Goal: Task Accomplishment & Management: Manage account settings

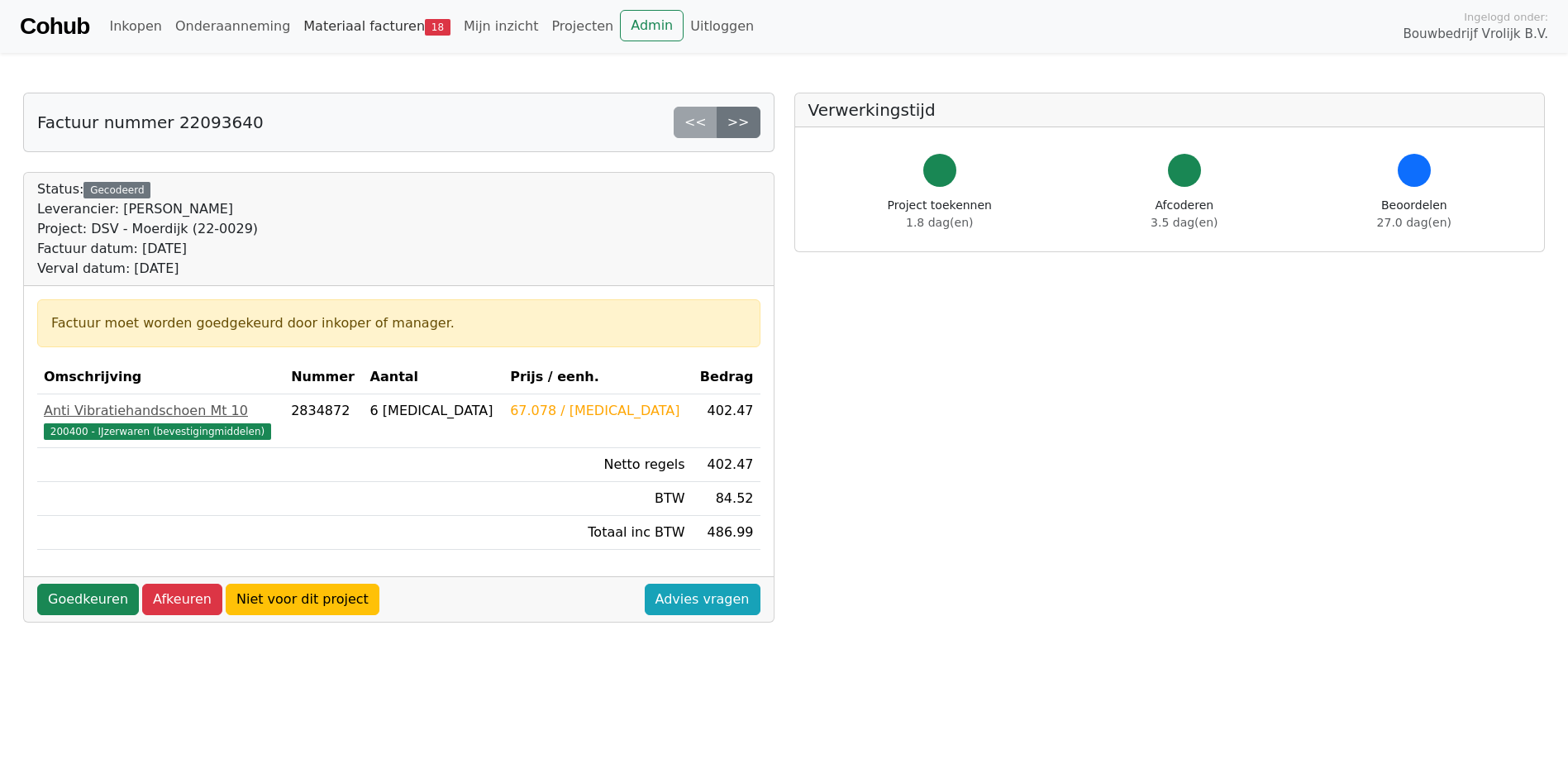
click at [352, 29] on link "Materiaal facturen 18" at bounding box center [376, 26] width 160 height 33
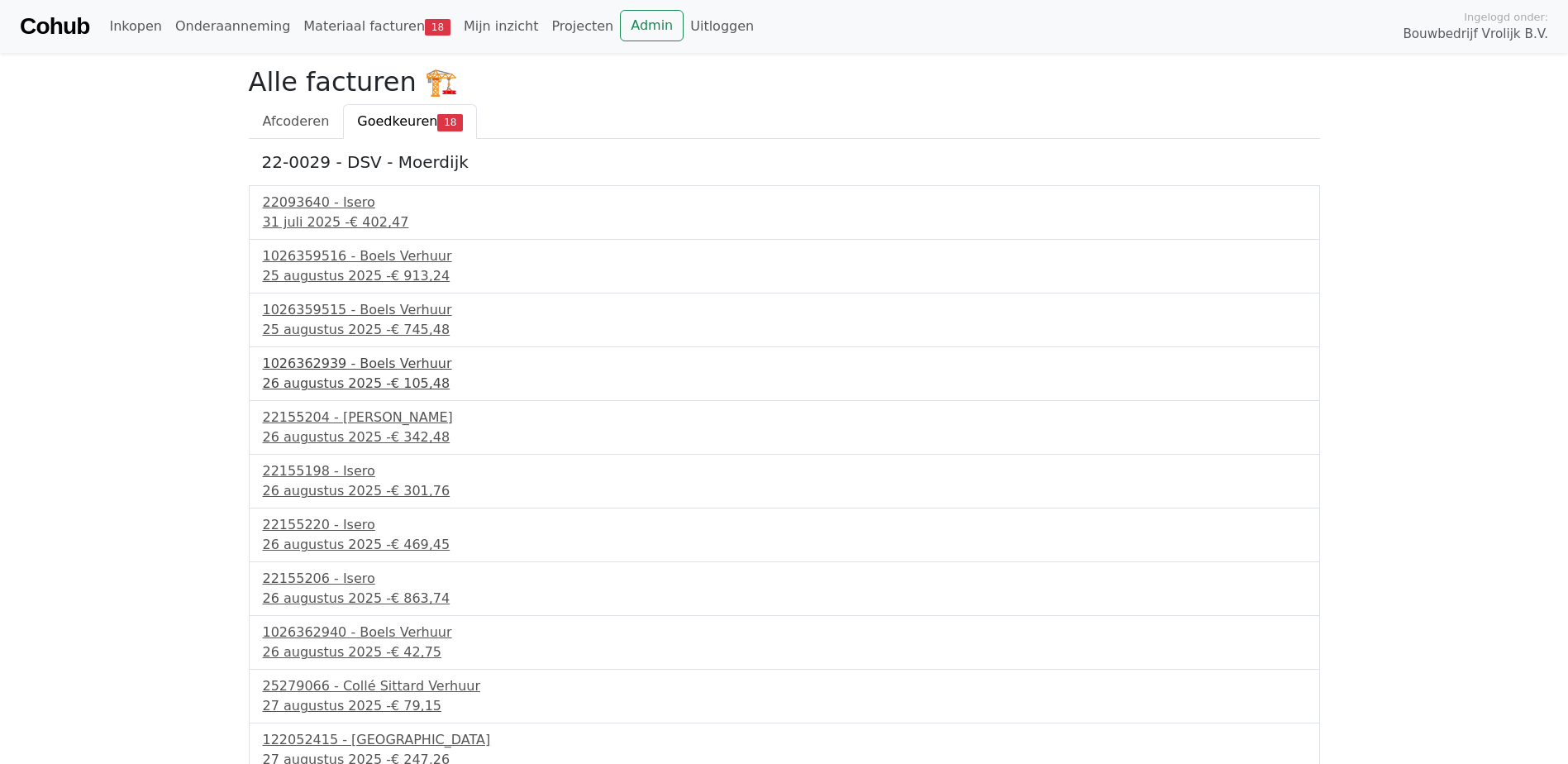
scroll to position [390, 0]
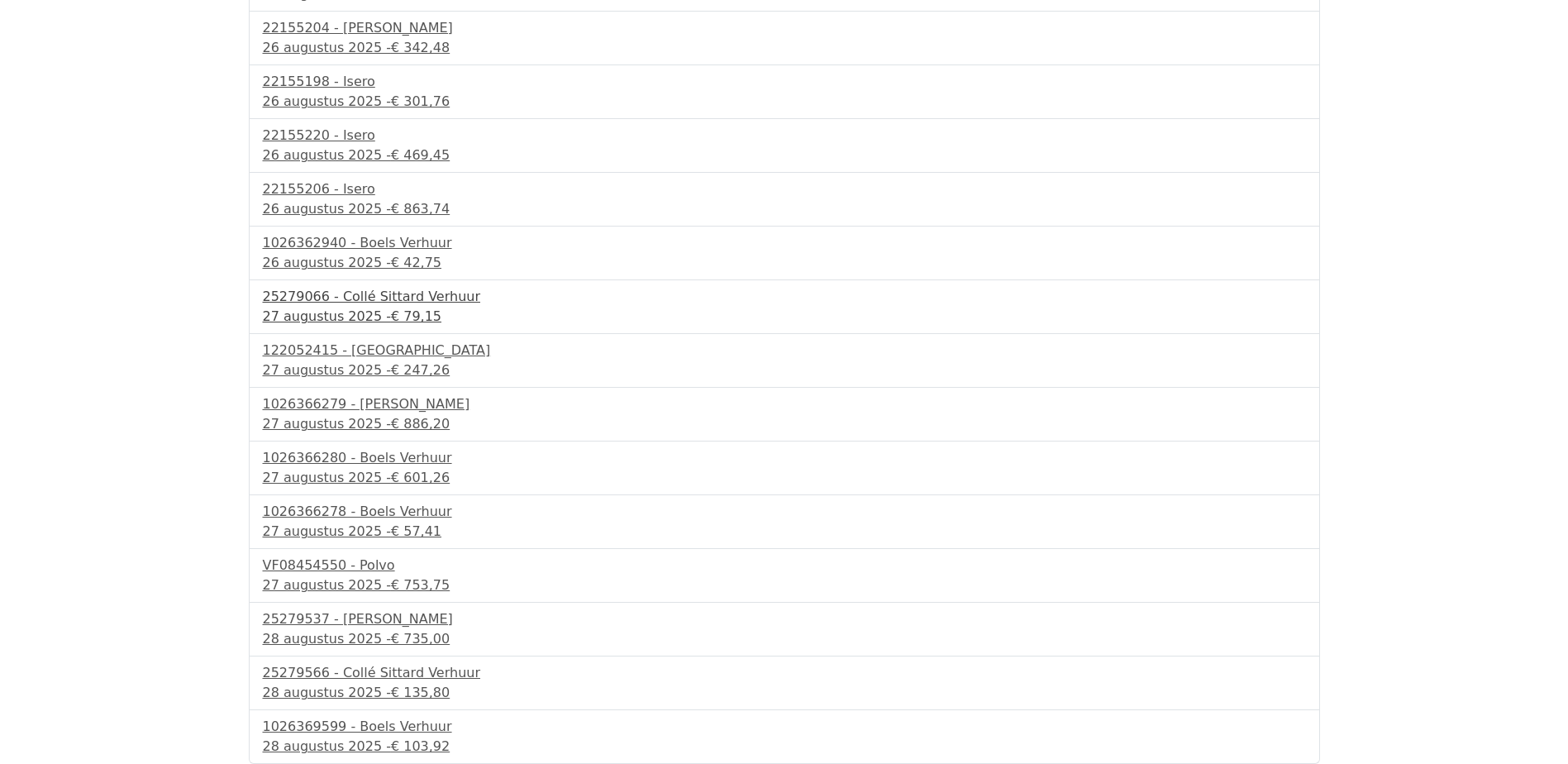
click at [302, 312] on div "27 augustus 2025 - € 79,15" at bounding box center [784, 316] width 1043 height 20
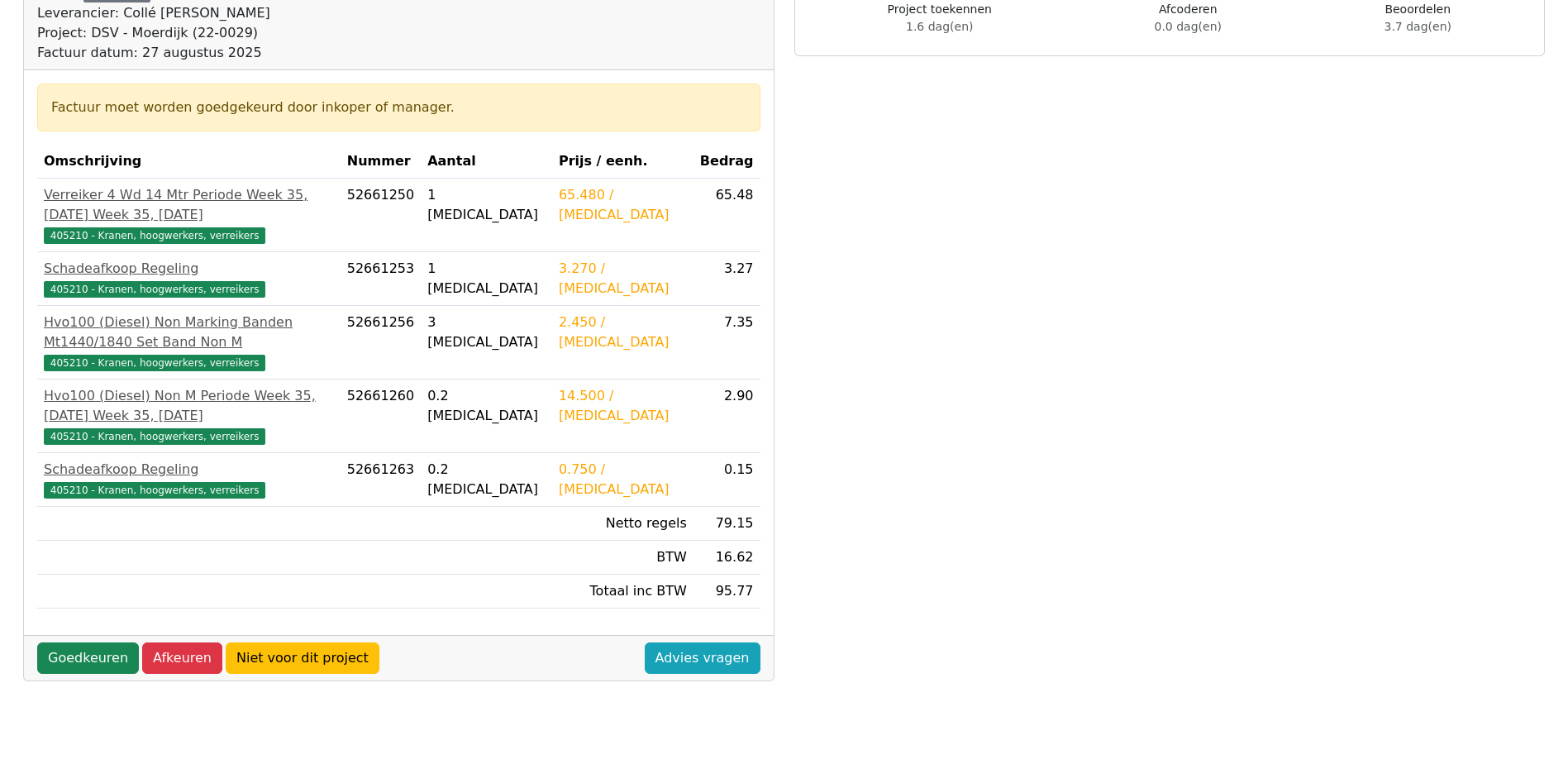
scroll to position [462, 0]
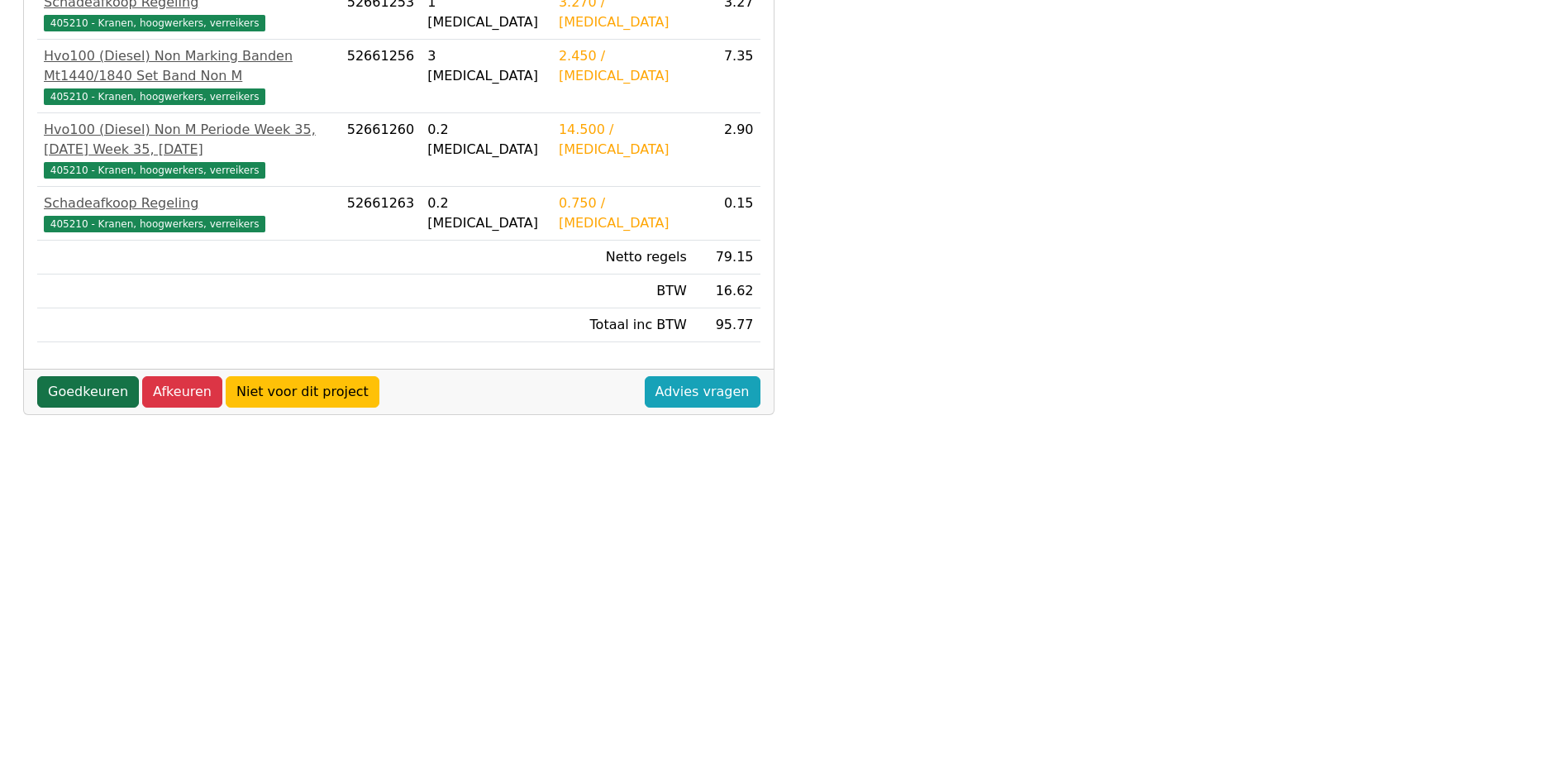
click at [111, 386] on link "Goedkeuren" at bounding box center [88, 391] width 101 height 31
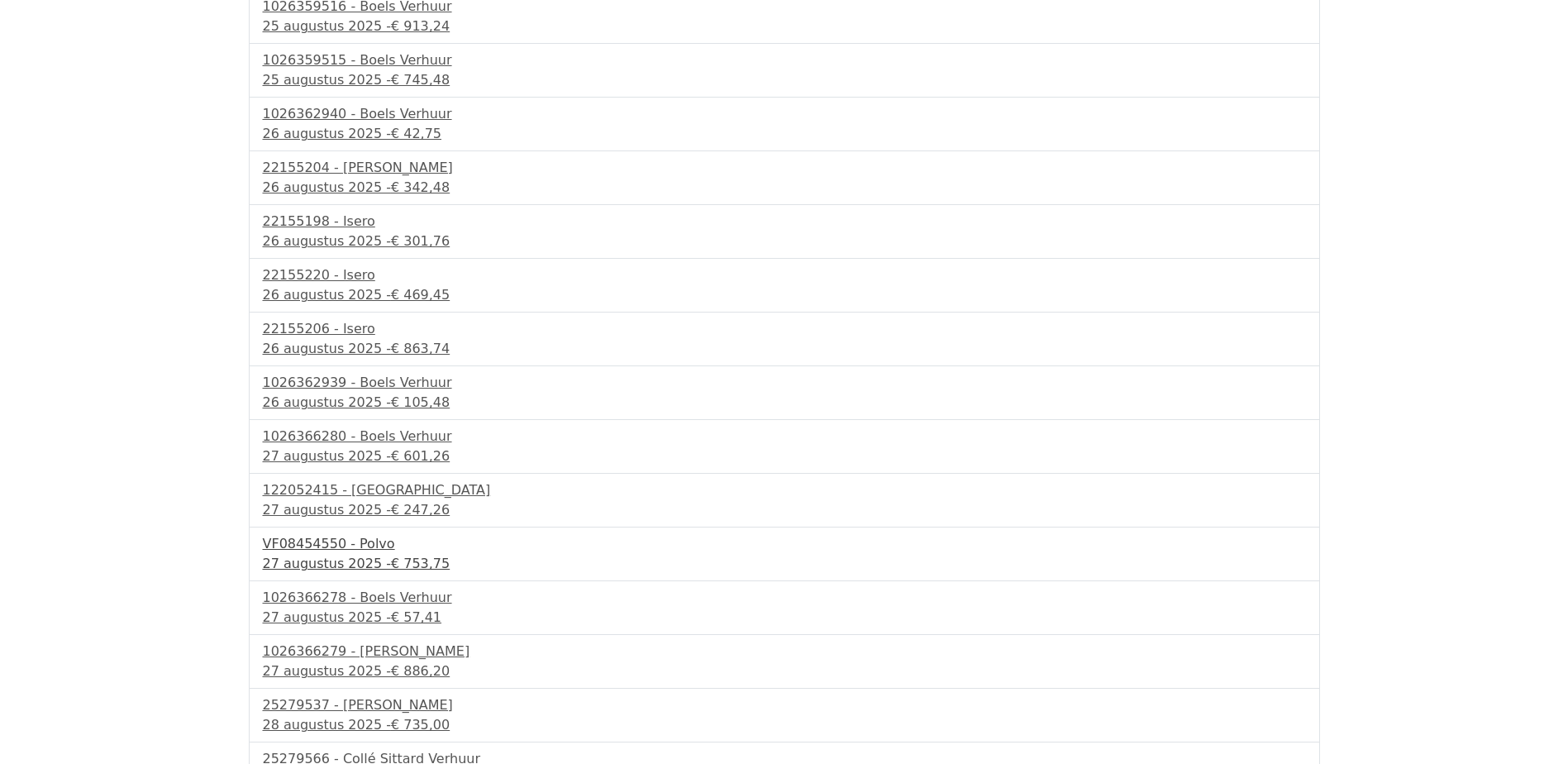
scroll to position [384, 0]
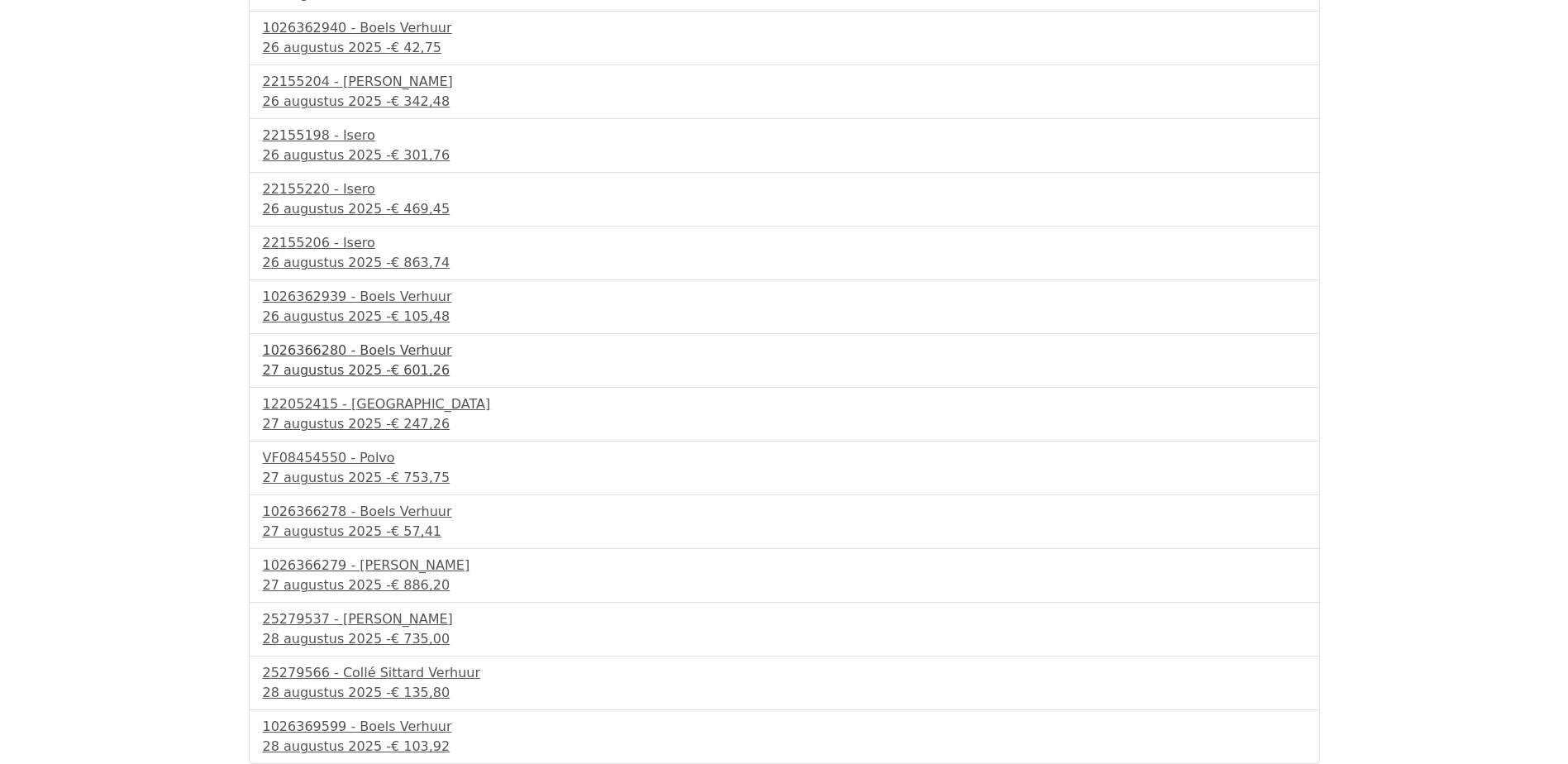
click at [325, 358] on div "1026366280 - Boels Verhuur" at bounding box center [784, 350] width 1043 height 20
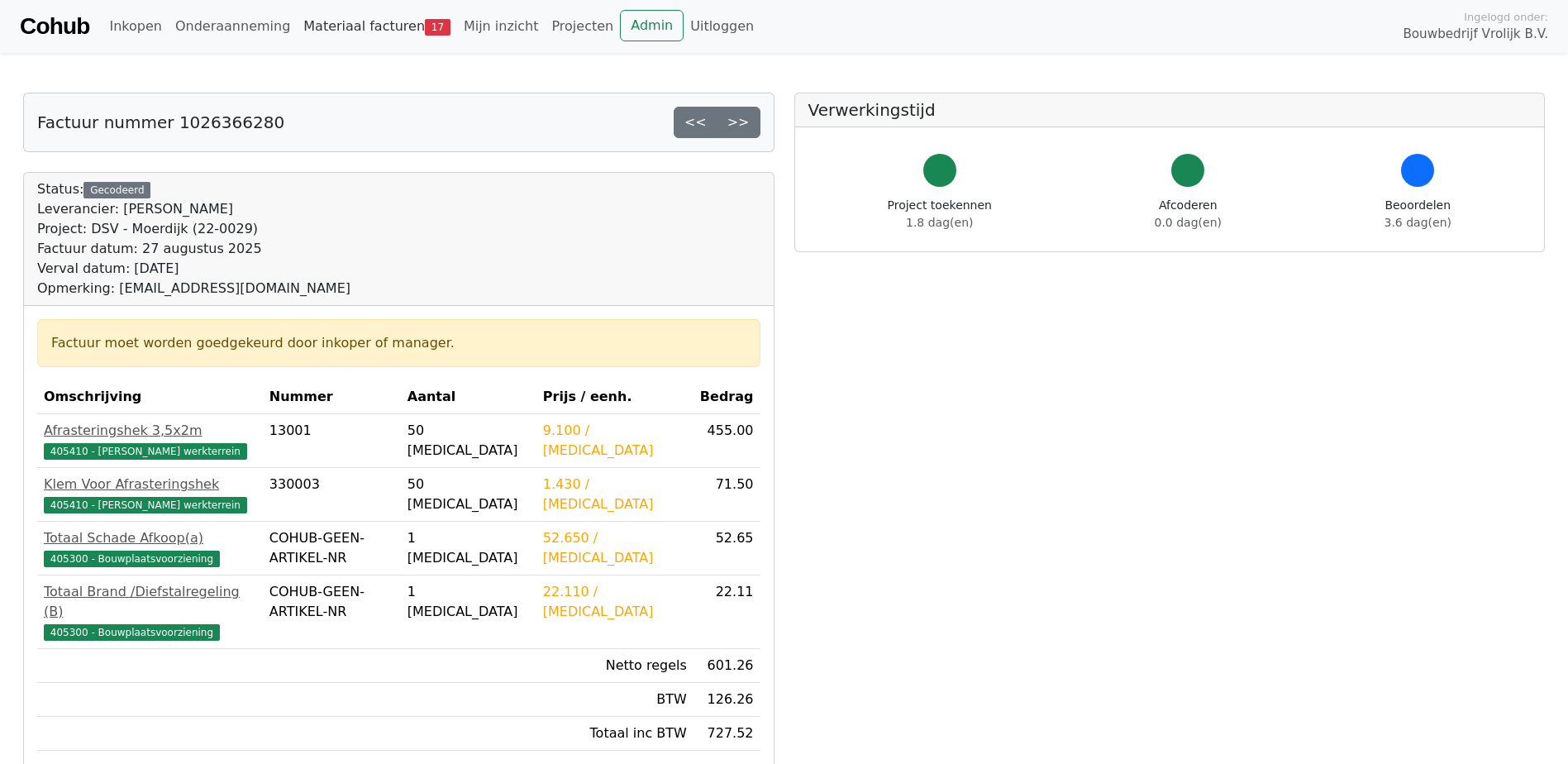
click at [365, 28] on link "Materiaal facturen 17" at bounding box center [376, 26] width 160 height 33
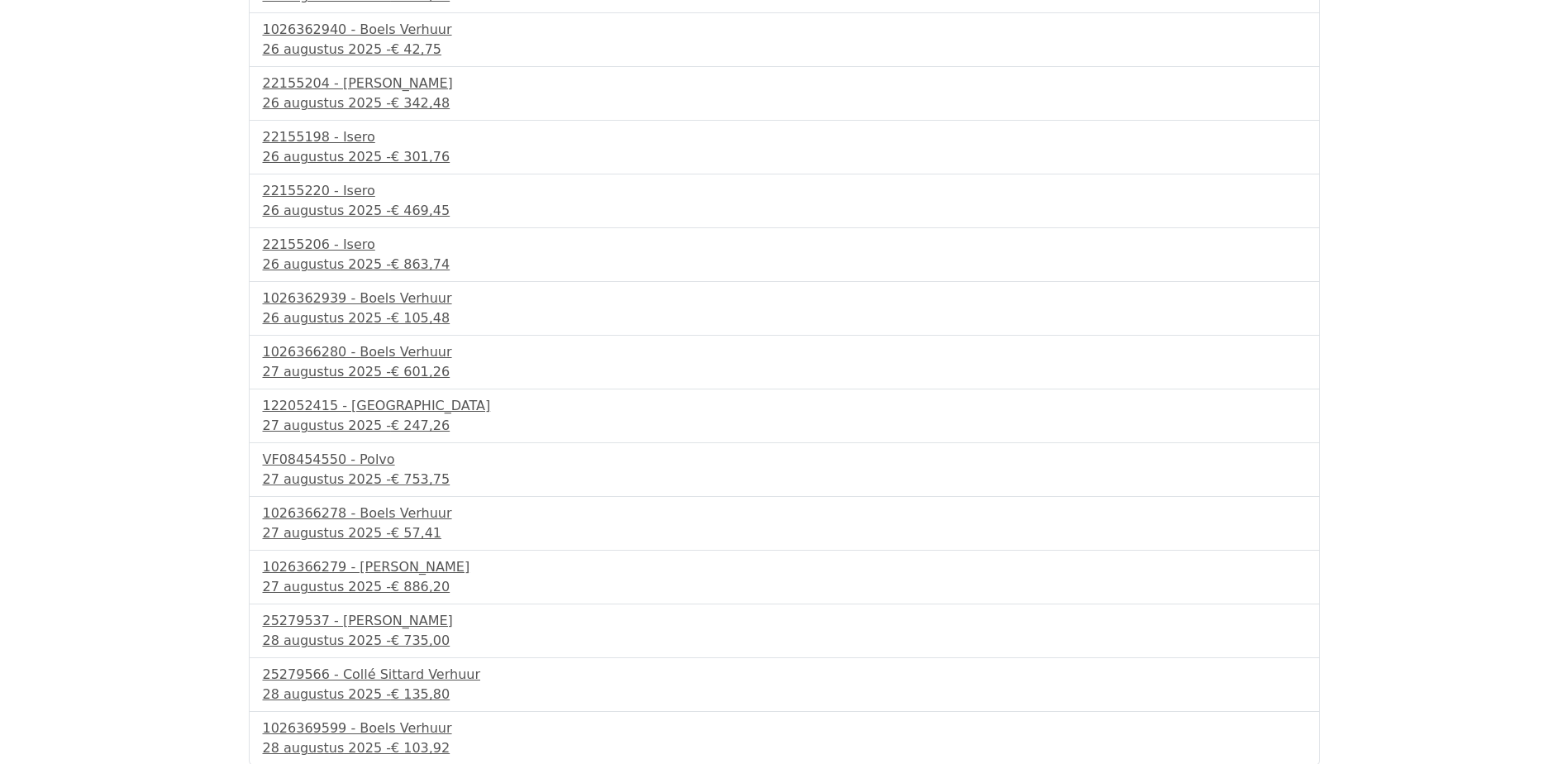
scroll to position [336, 0]
click at [343, 406] on div "122052415 - [GEOGRAPHIC_DATA]" at bounding box center [784, 404] width 1043 height 20
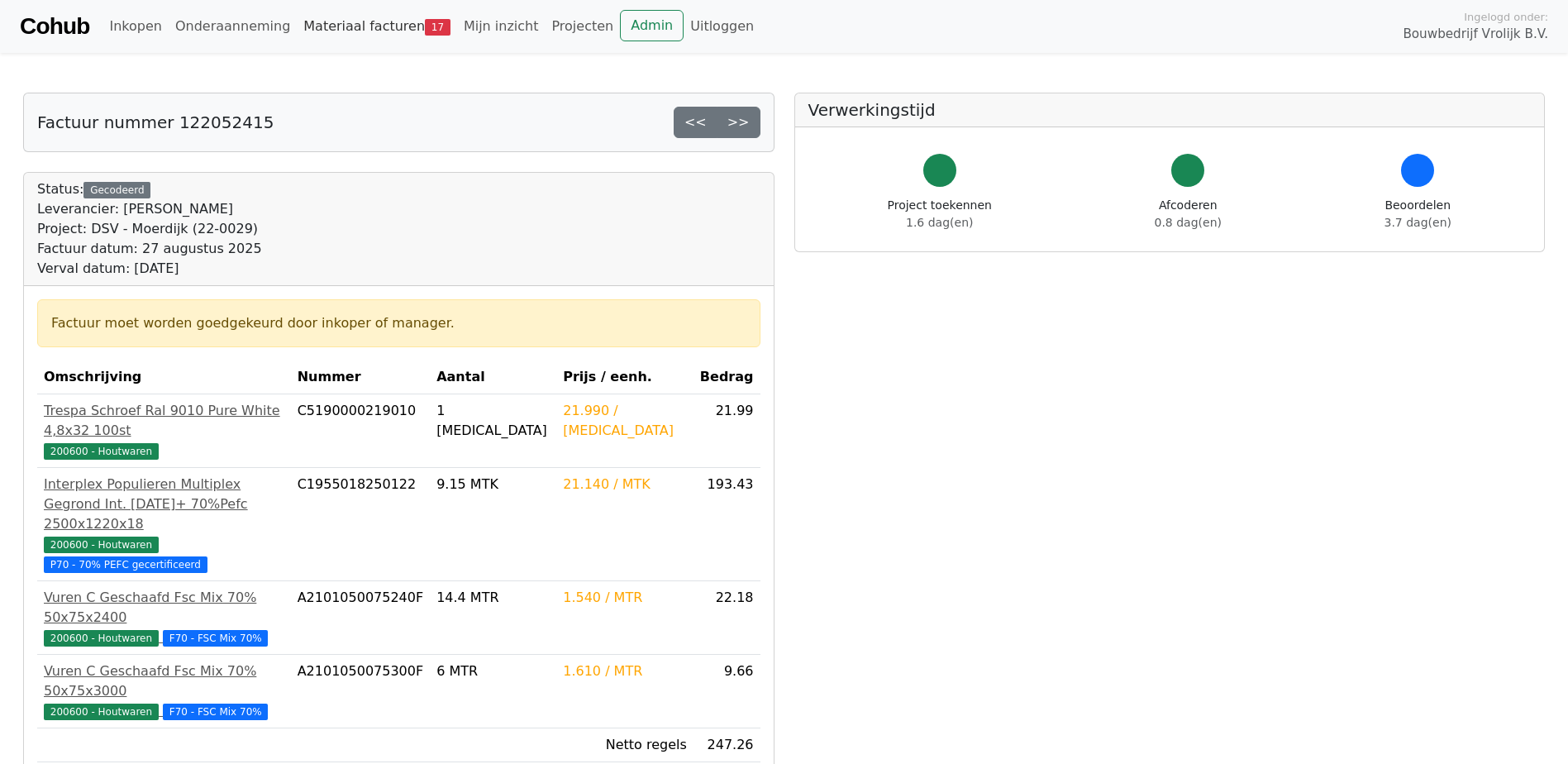
click at [352, 33] on link "Materiaal facturen 17" at bounding box center [376, 26] width 160 height 33
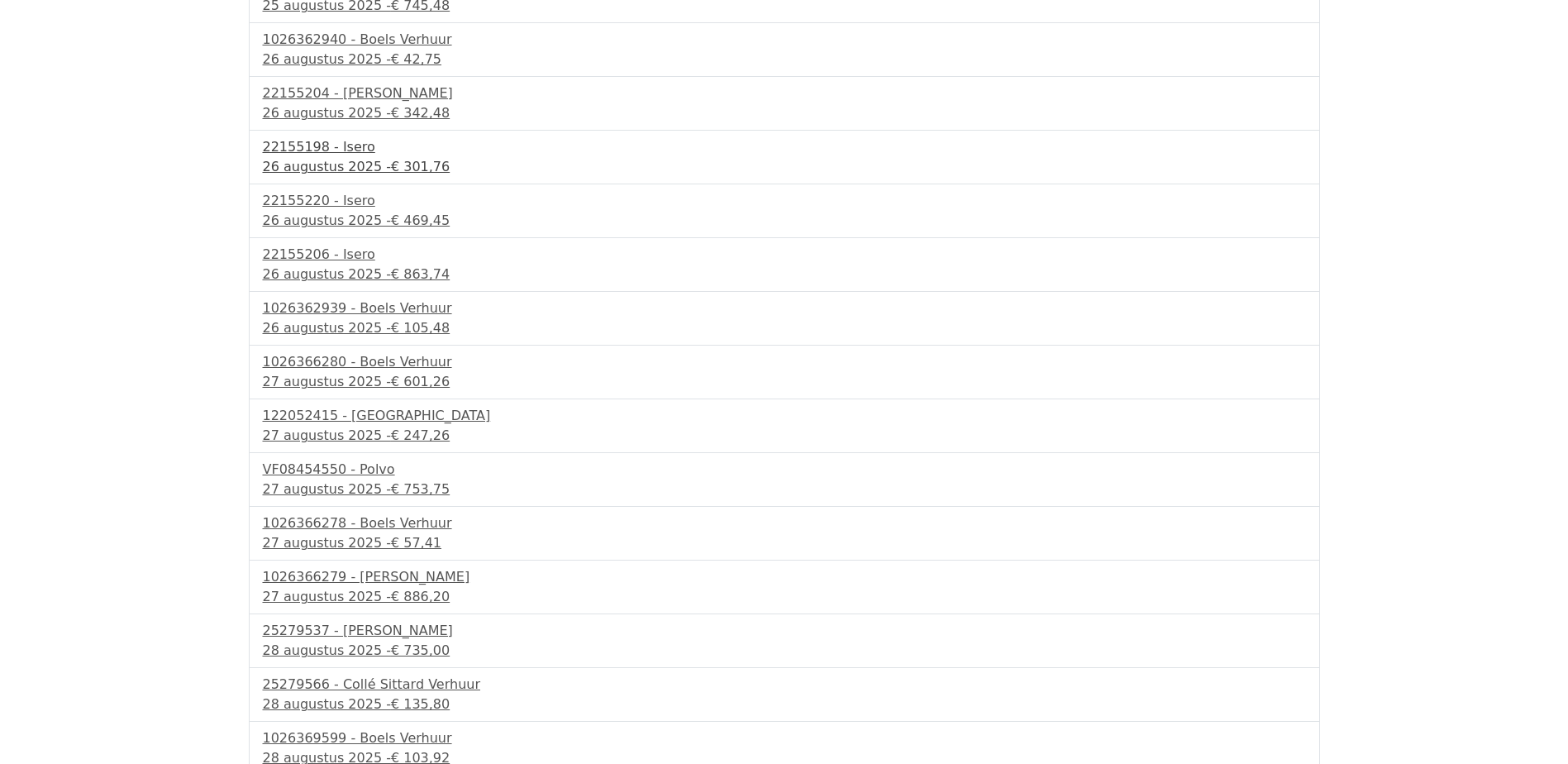
scroll to position [336, 0]
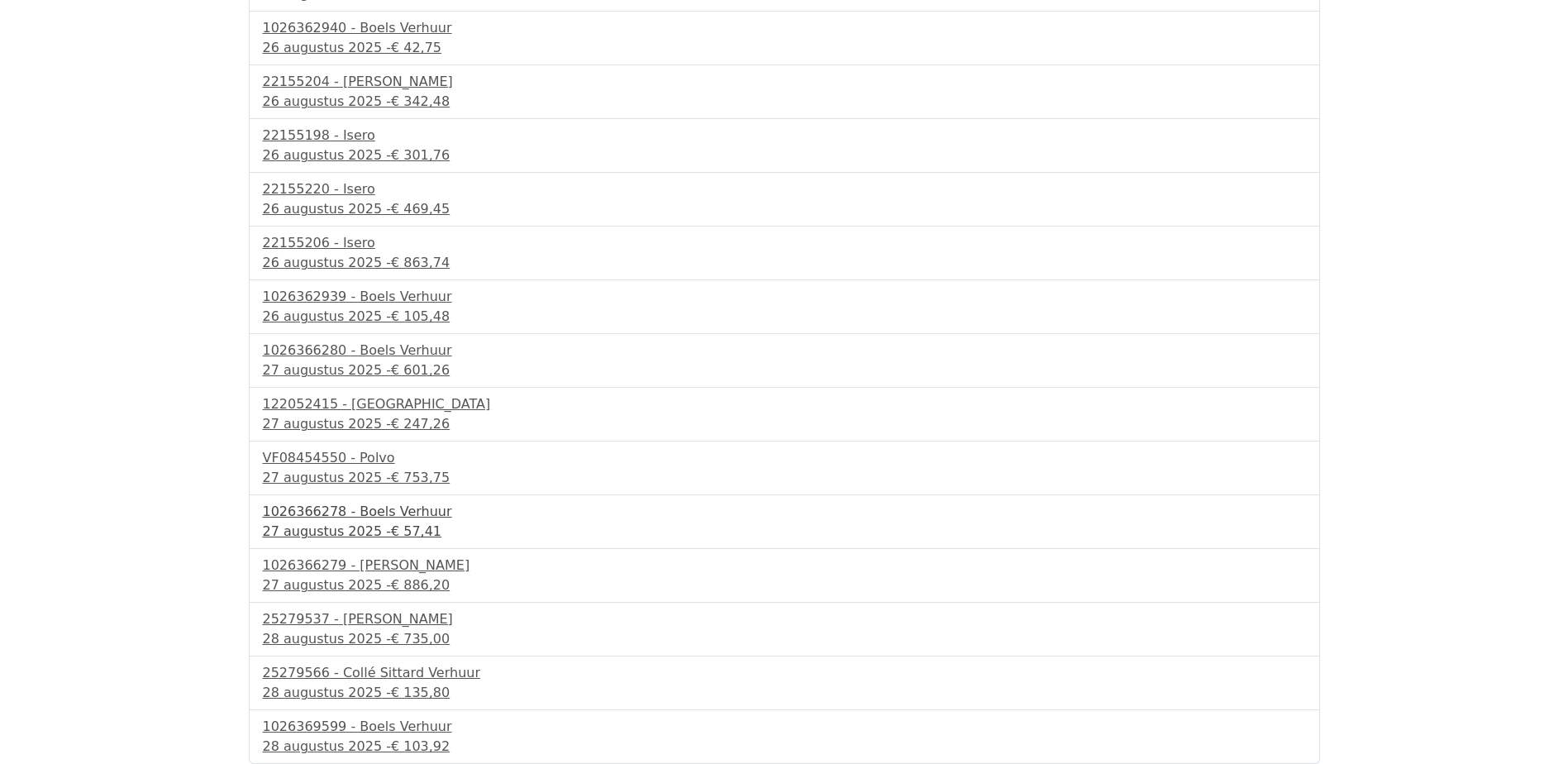
click at [373, 530] on div "[DATE] - € 57,41" at bounding box center [784, 531] width 1043 height 20
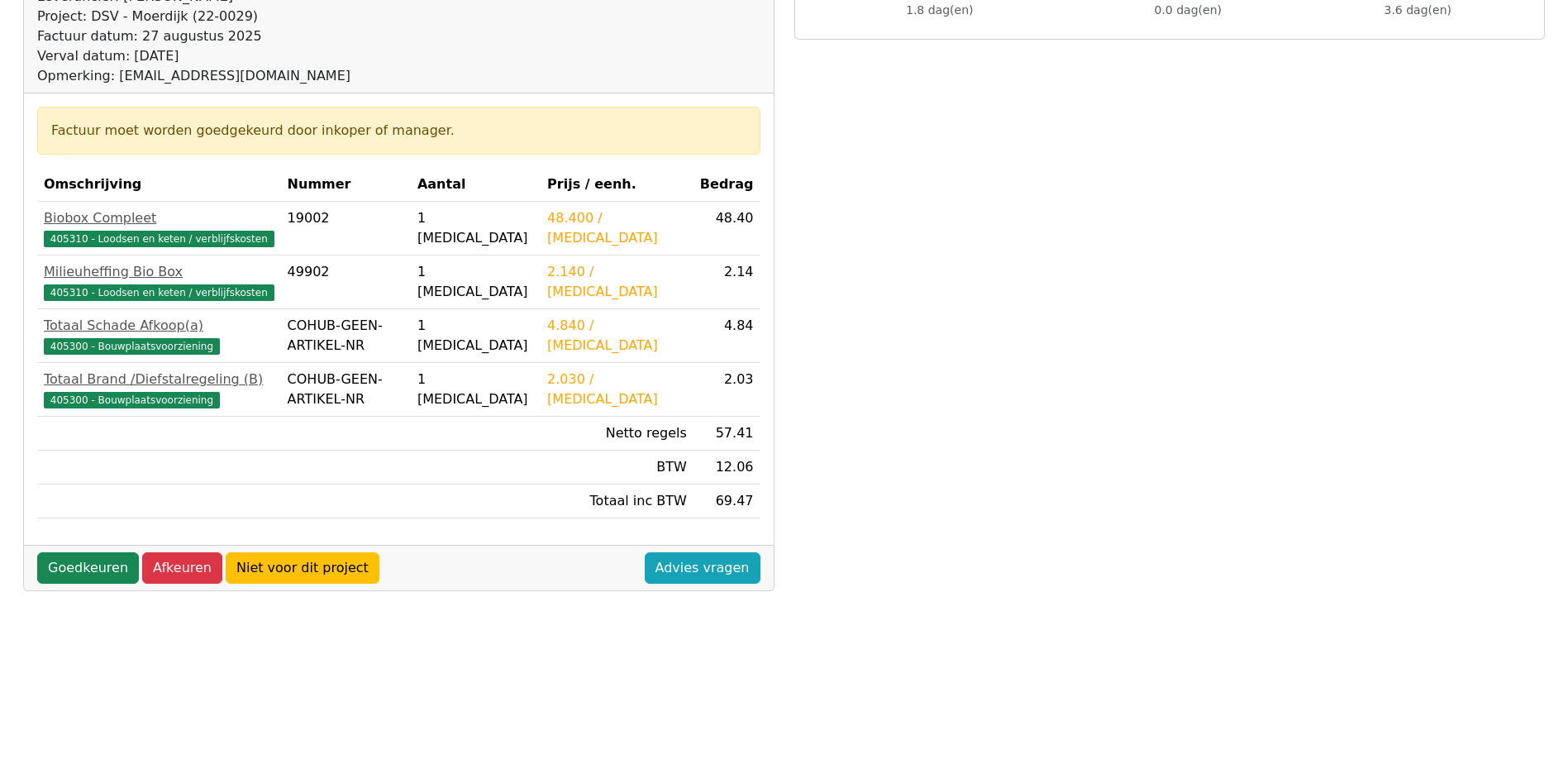
scroll to position [248, 0]
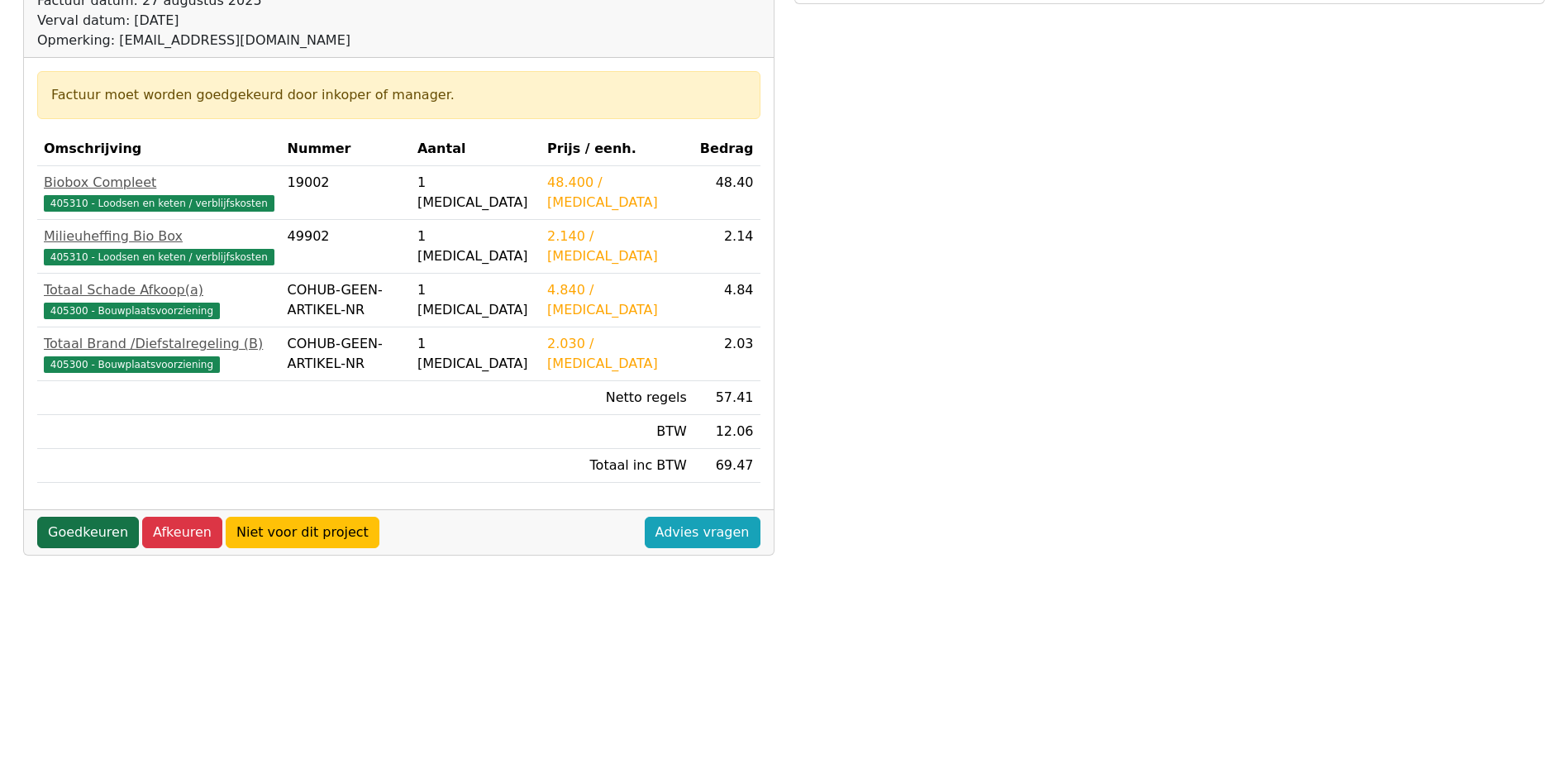
click at [95, 531] on link "Goedkeuren" at bounding box center [88, 532] width 101 height 31
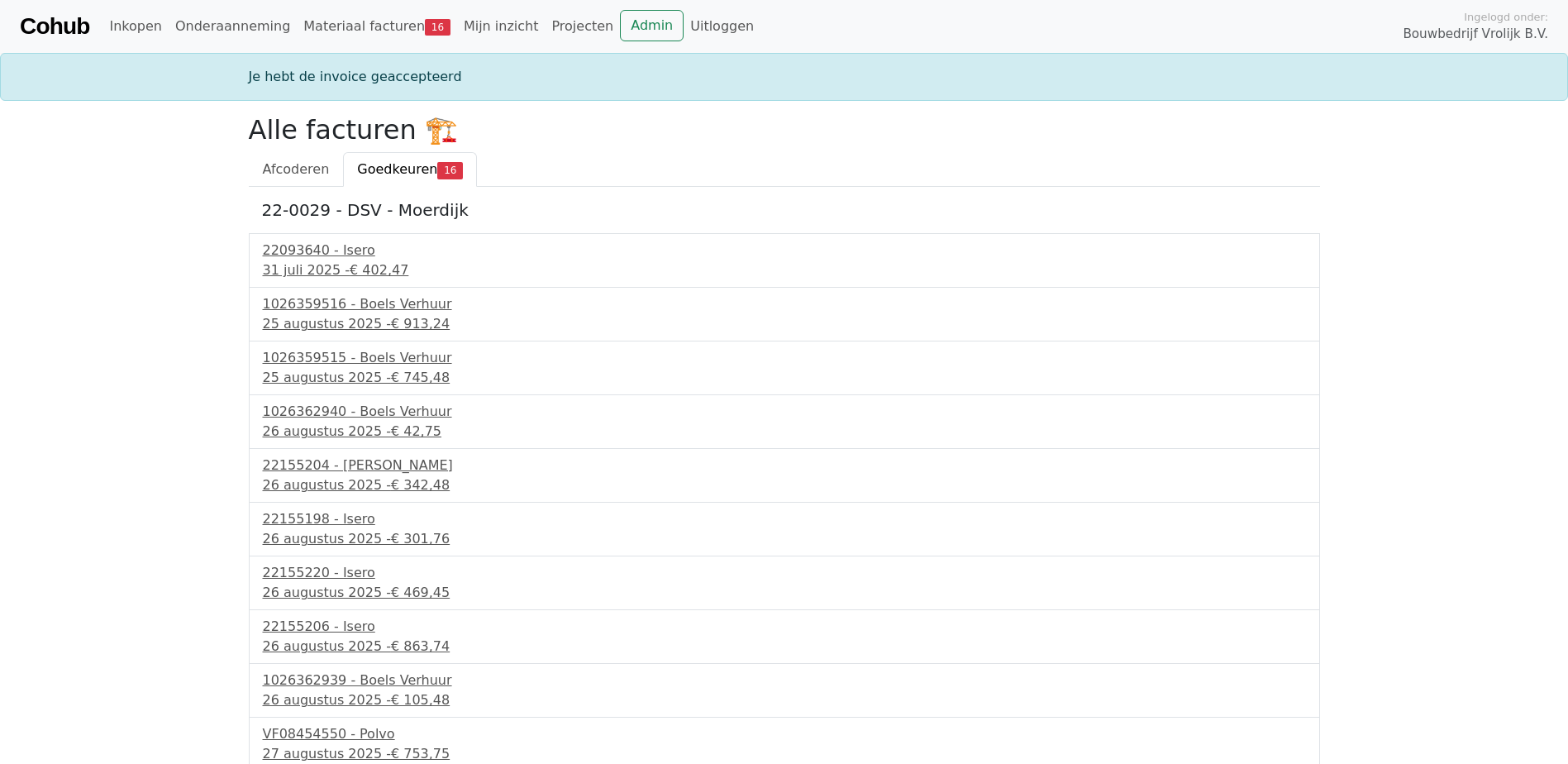
scroll to position [329, 0]
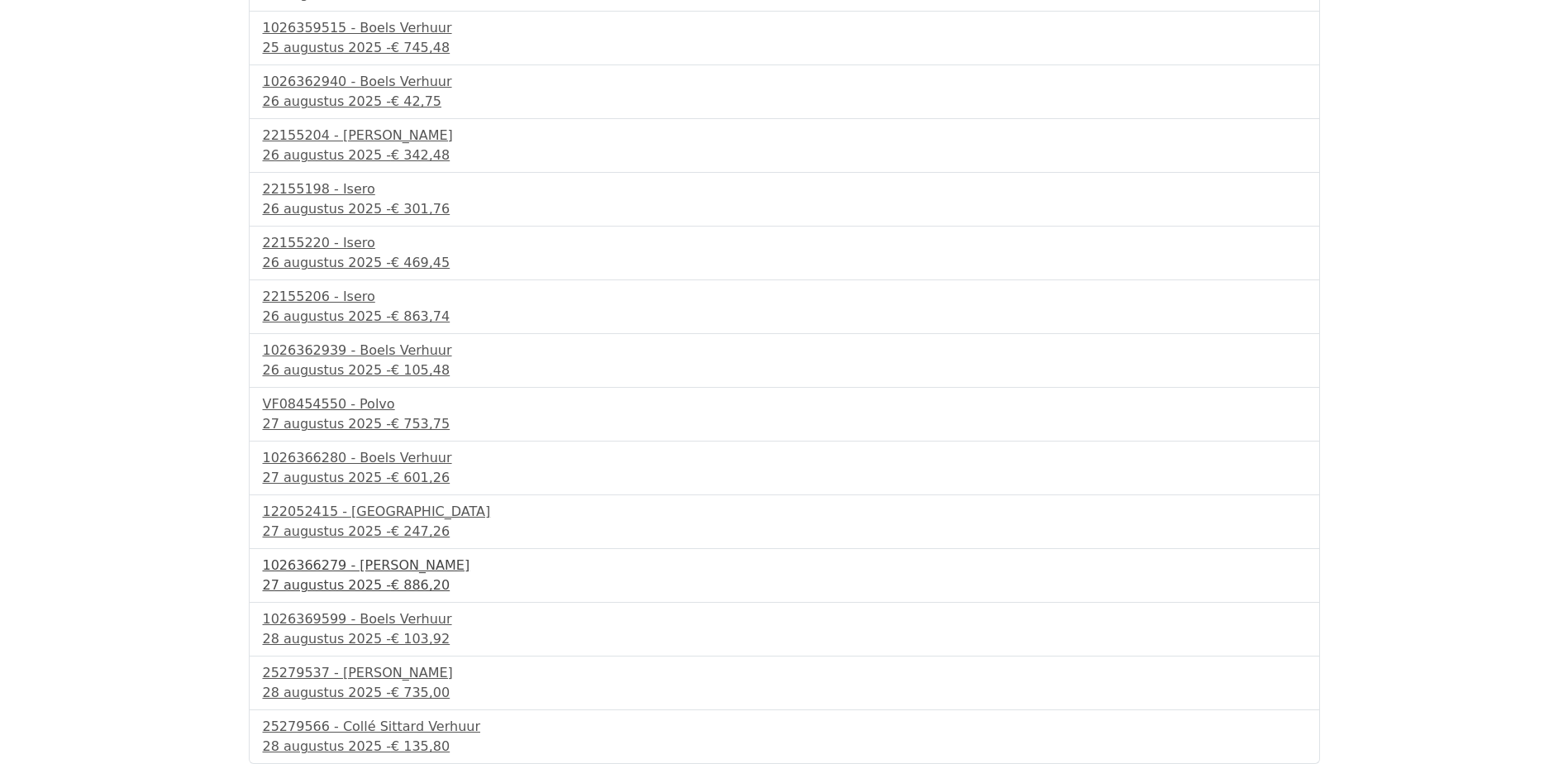
click at [361, 587] on div "27 augustus 2025 - € 886,20" at bounding box center [784, 585] width 1043 height 20
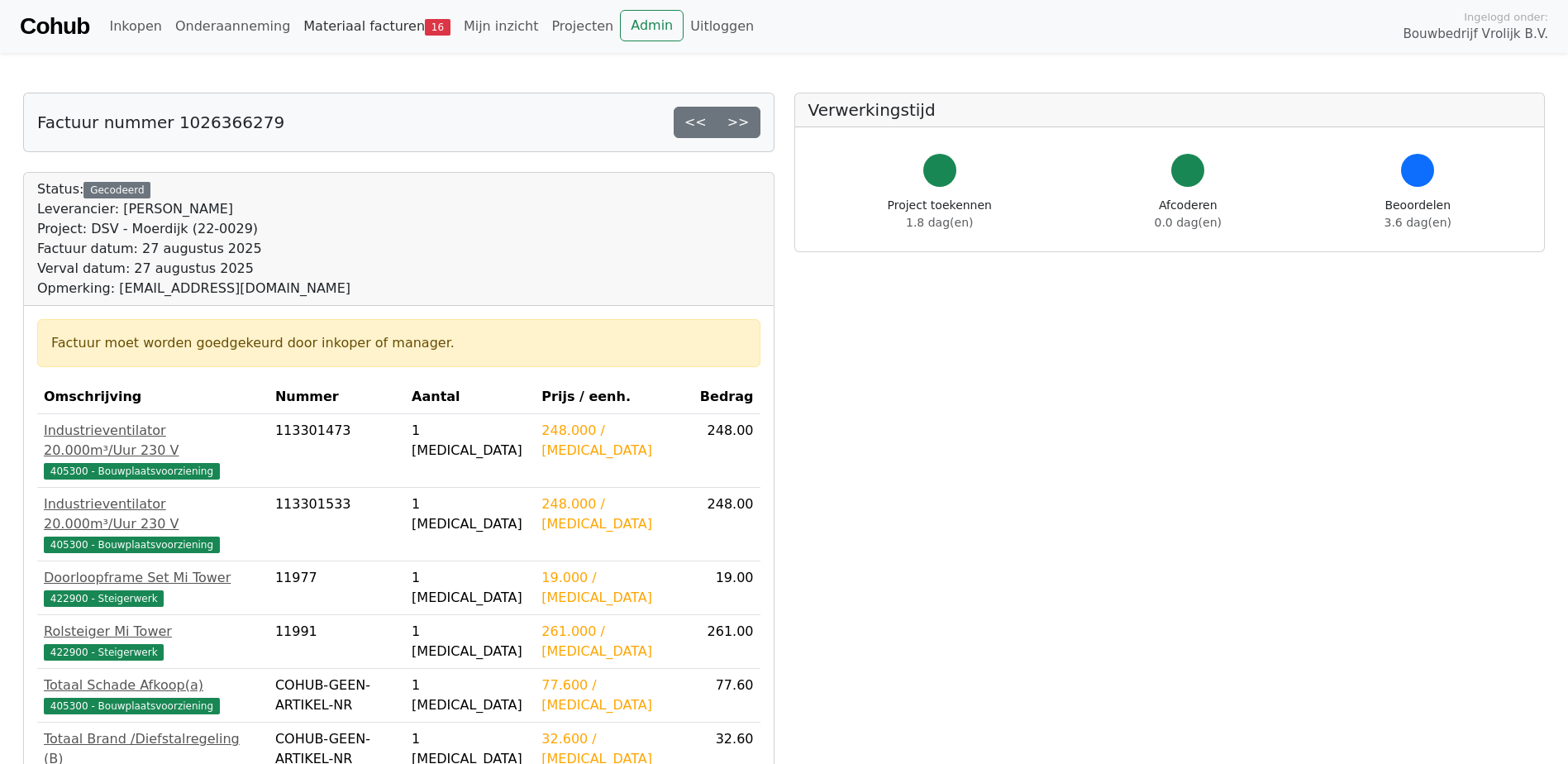
click at [344, 10] on link "Materiaal facturen 16" at bounding box center [376, 26] width 160 height 33
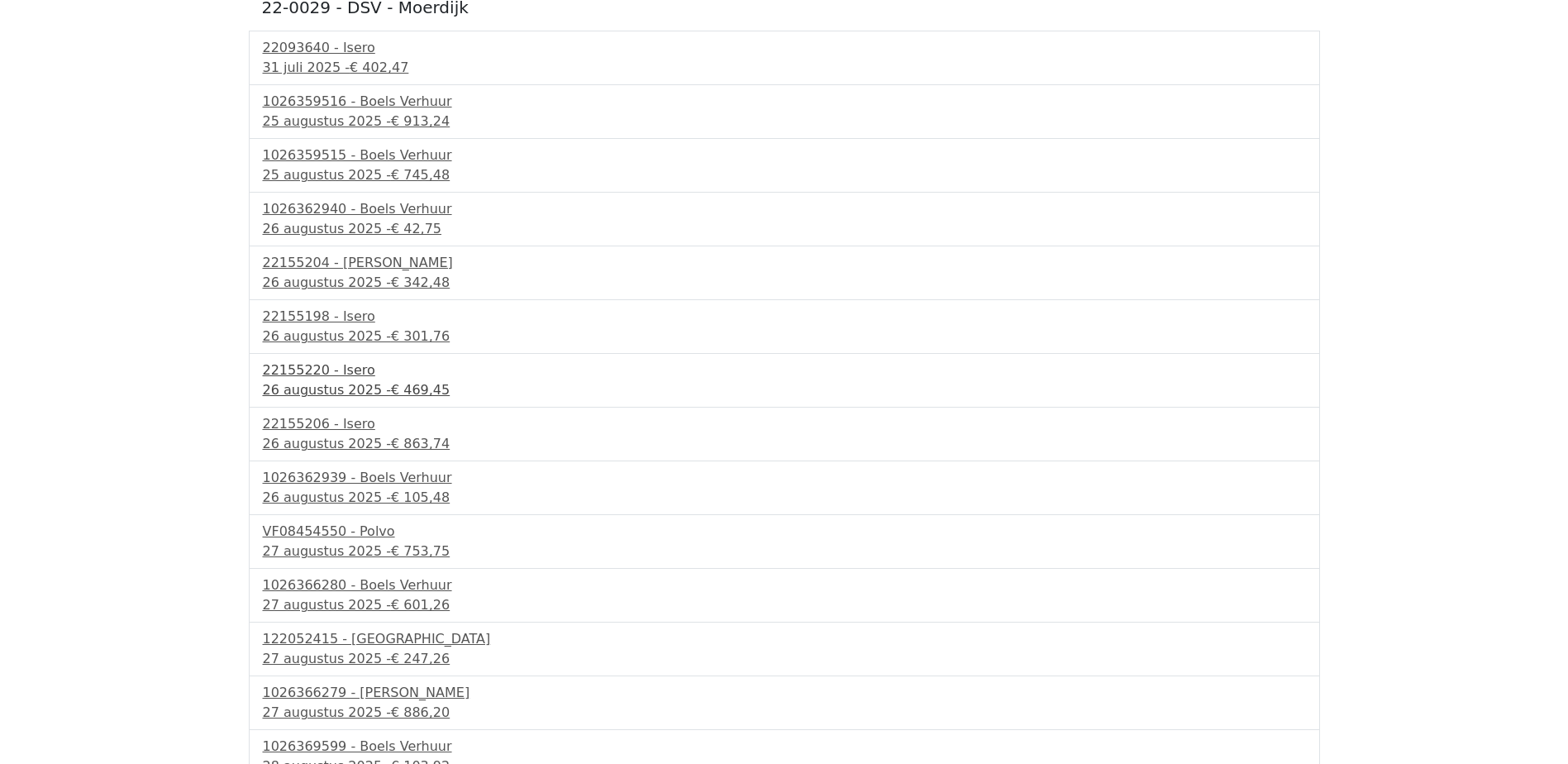
scroll to position [282, 0]
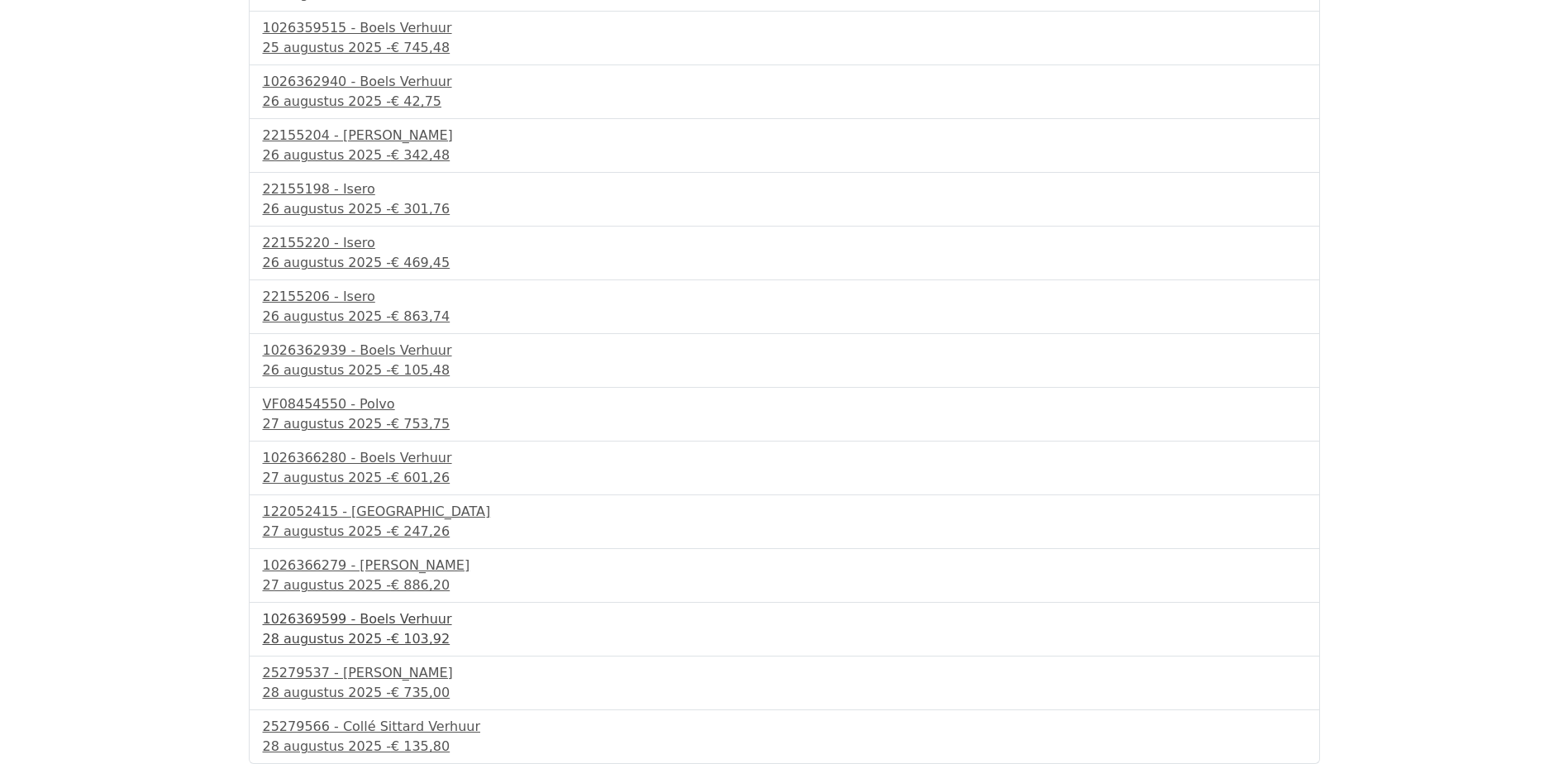
click at [377, 628] on div "1026369599 - Boels Verhuur" at bounding box center [784, 619] width 1043 height 20
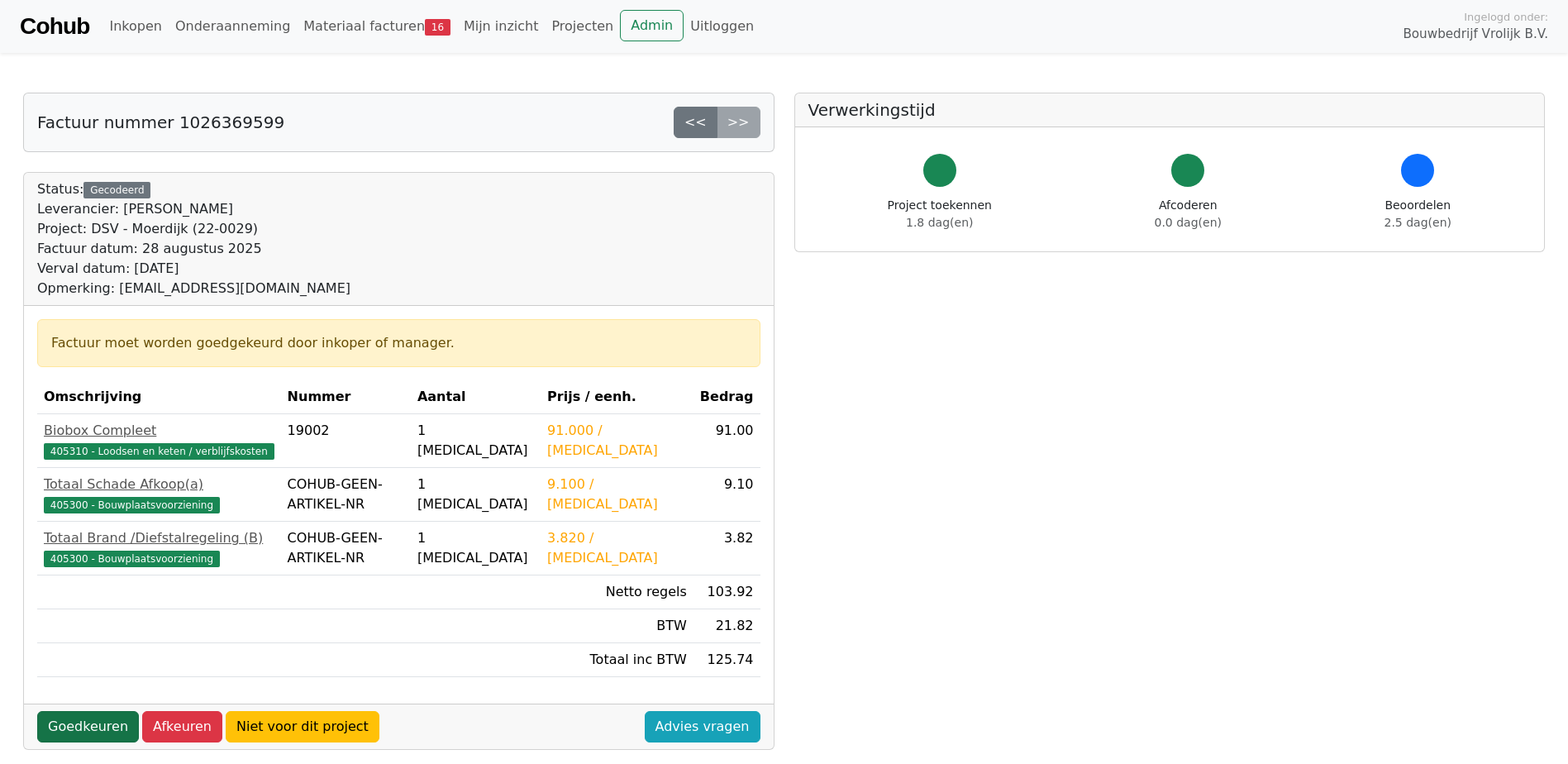
click at [67, 733] on link "Goedkeuren" at bounding box center [88, 726] width 101 height 31
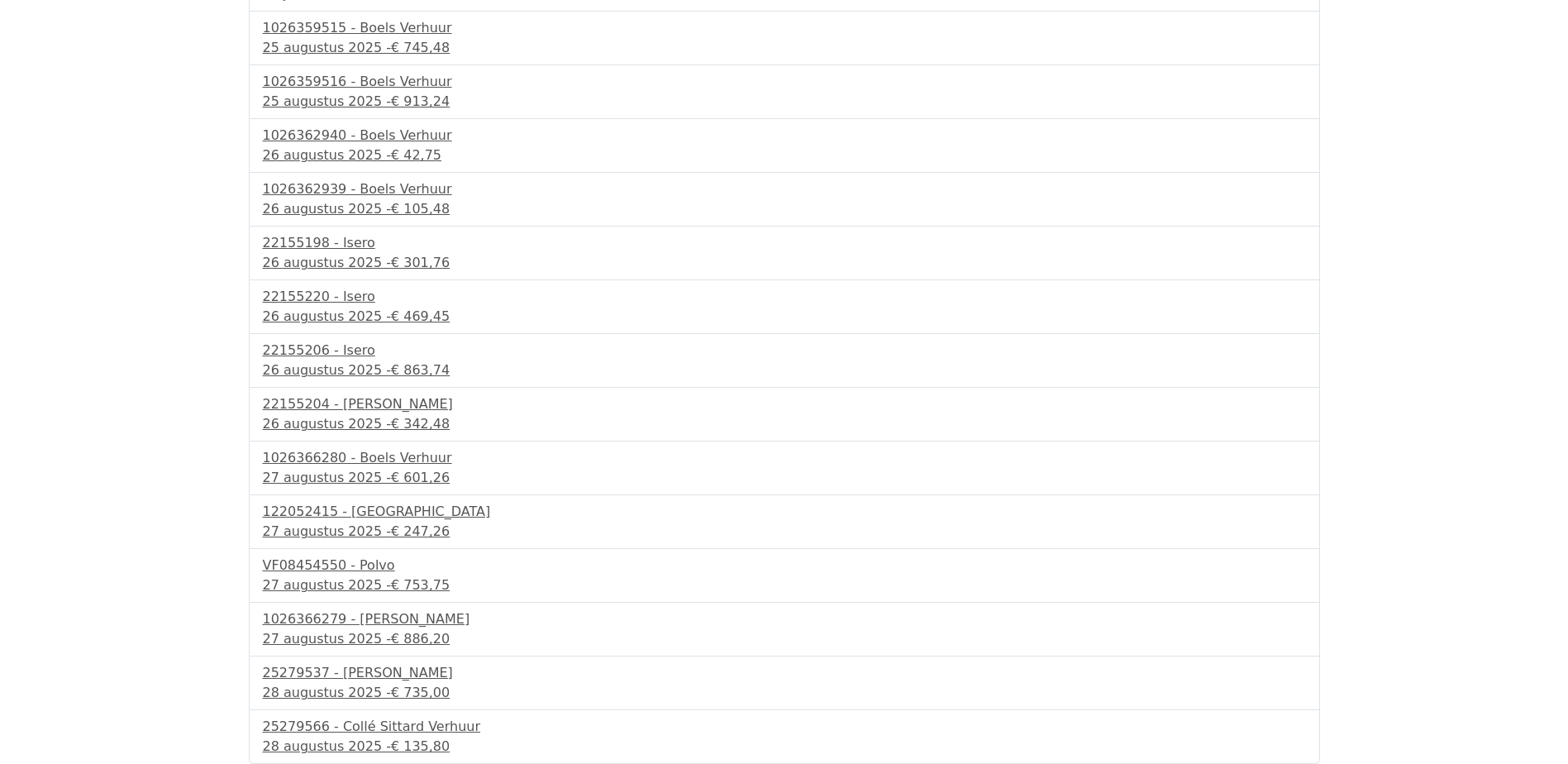
scroll to position [193, 0]
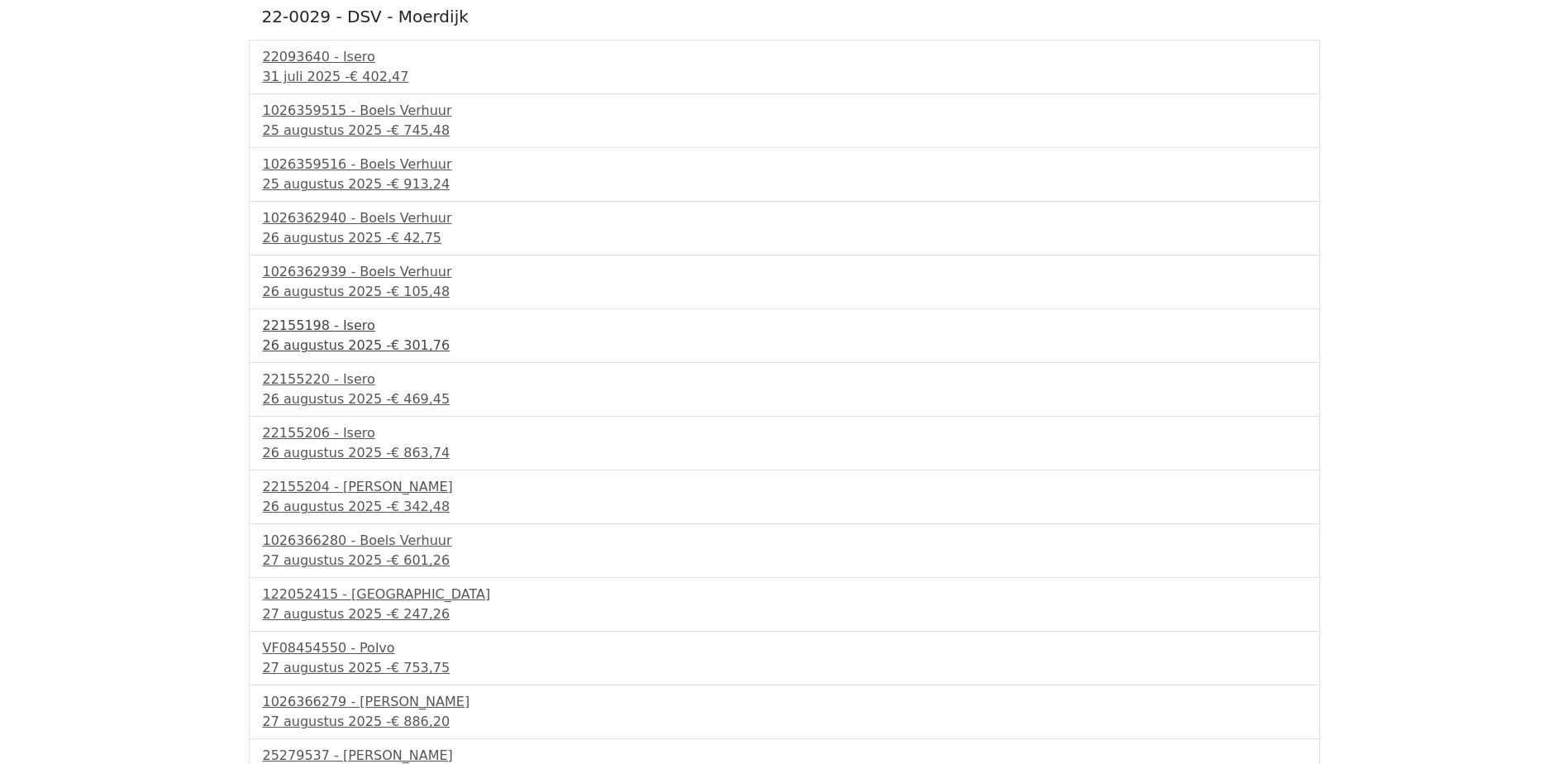
click at [312, 345] on div "26 augustus 2025 - € 301,76" at bounding box center [784, 345] width 1043 height 20
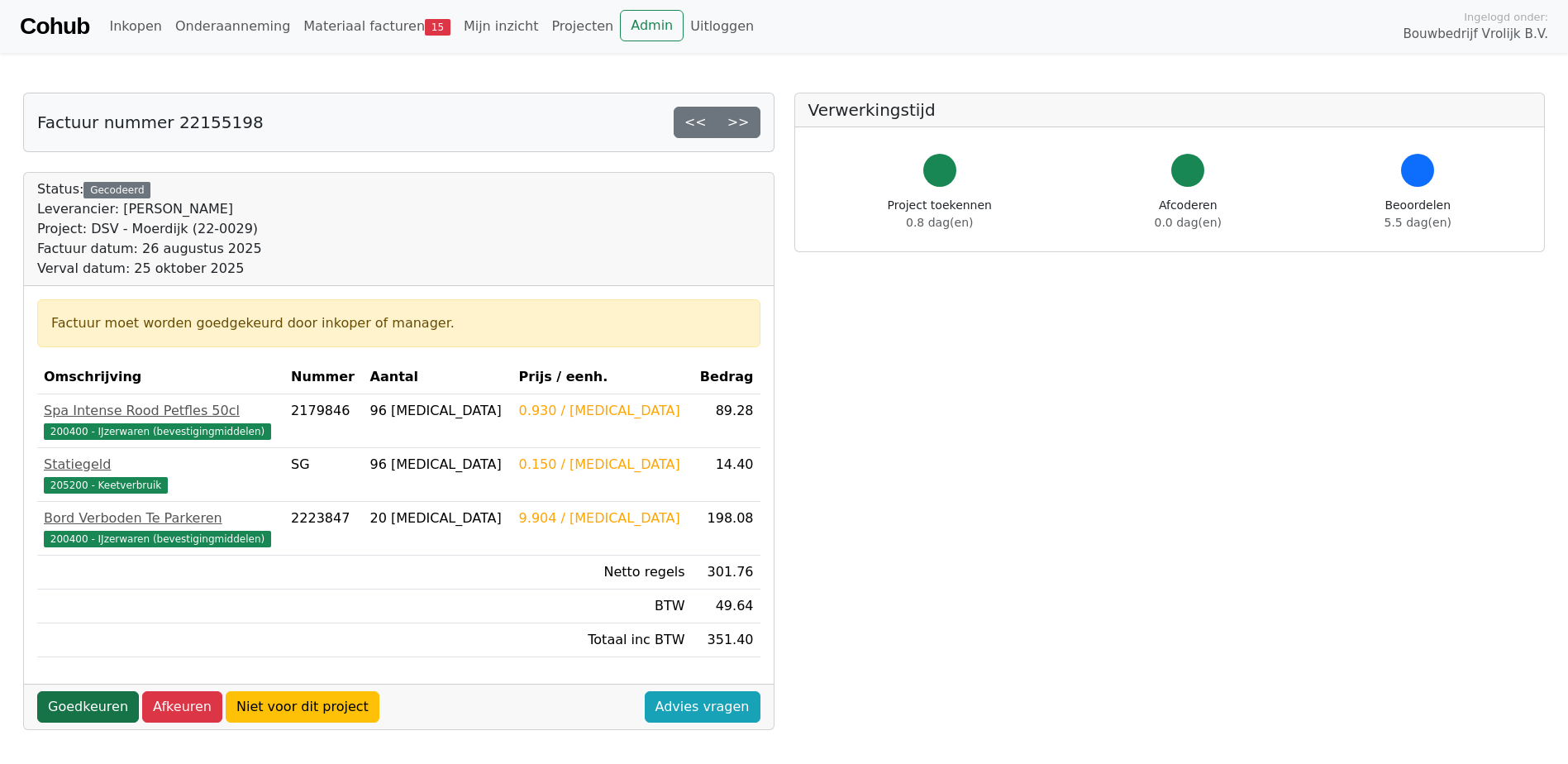
click at [84, 709] on link "Goedkeuren" at bounding box center [88, 706] width 101 height 31
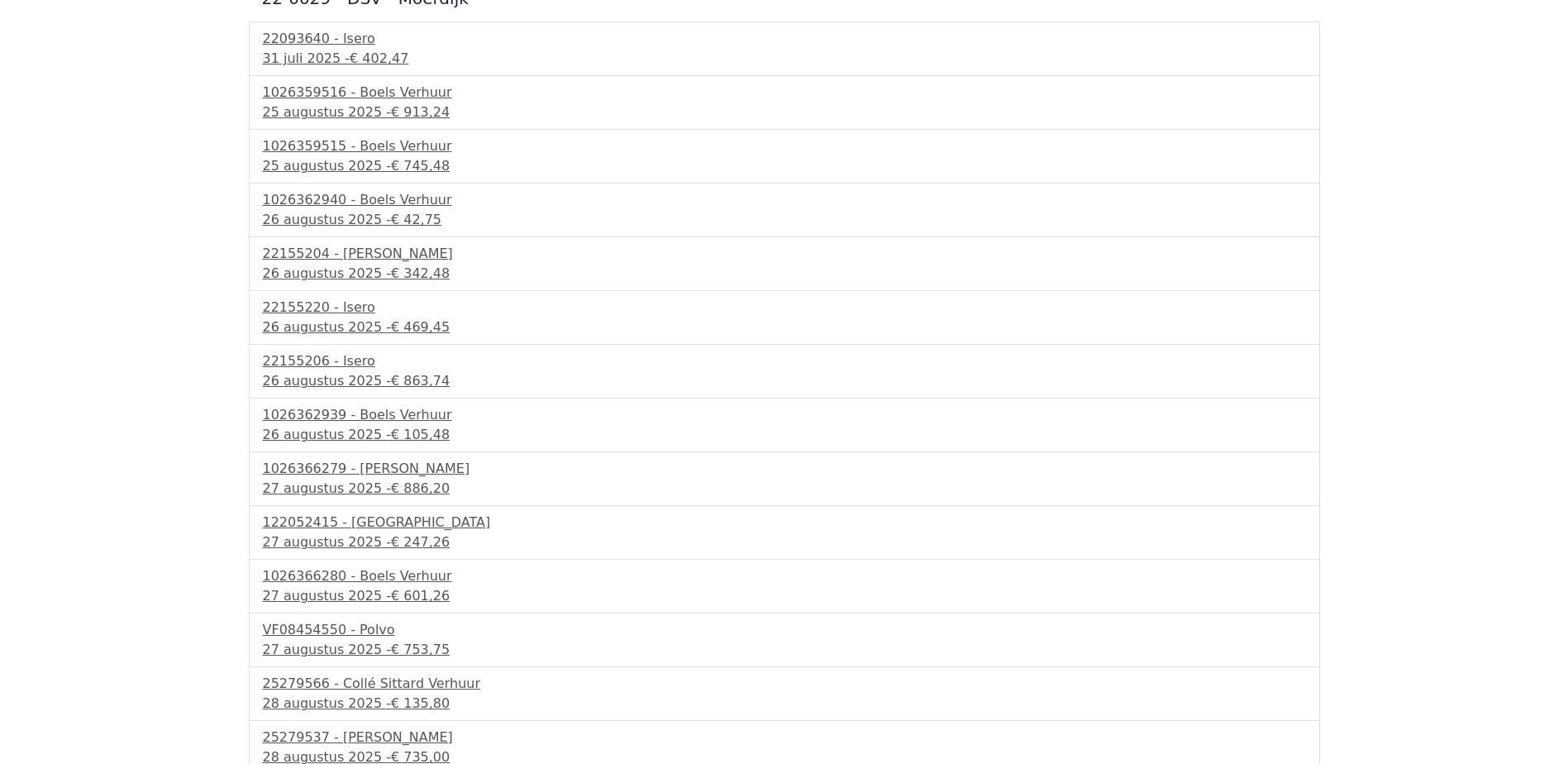
scroll to position [140, 0]
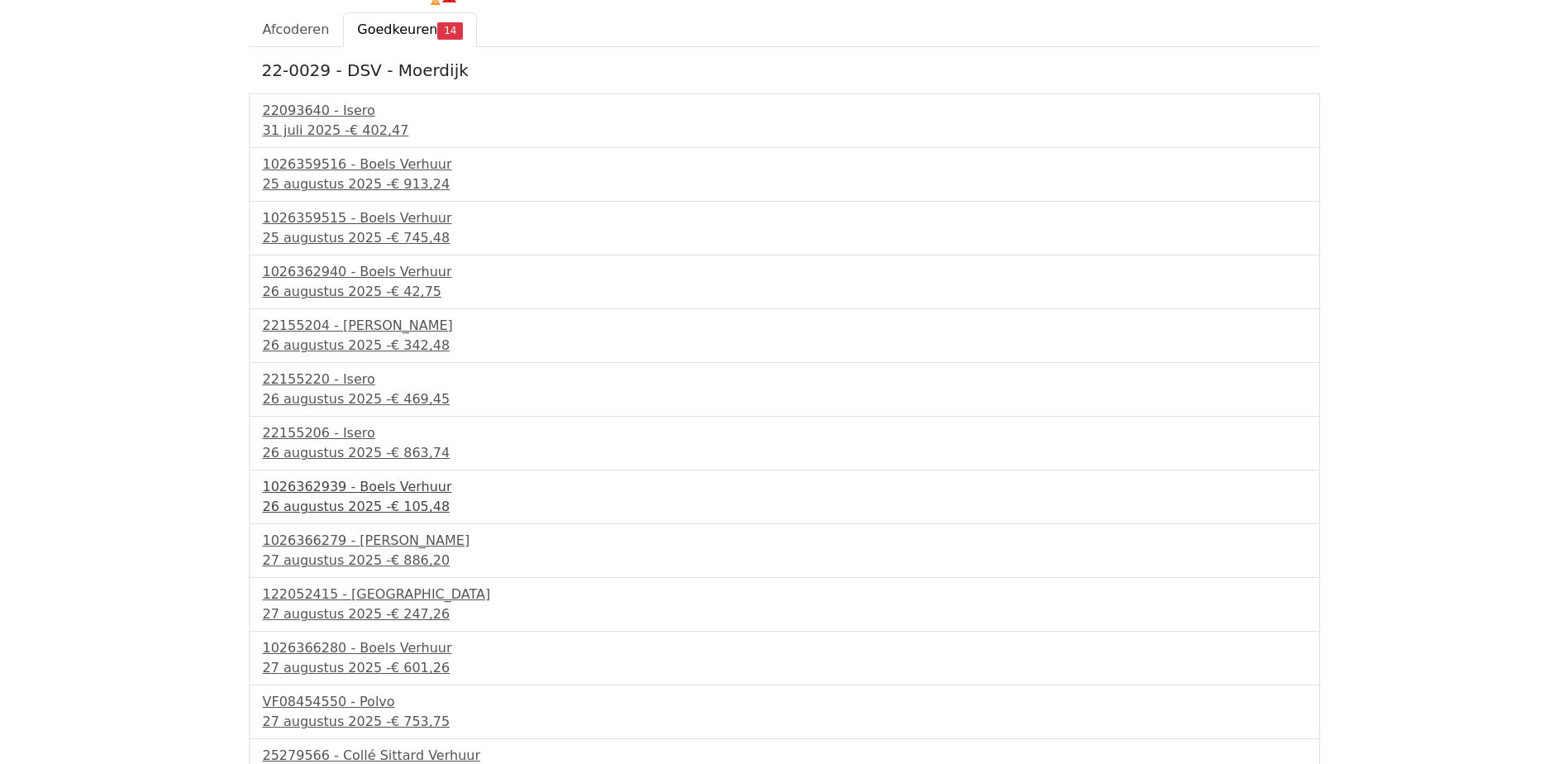
click at [323, 505] on div "26 augustus 2025 - € 105,48" at bounding box center [784, 506] width 1043 height 20
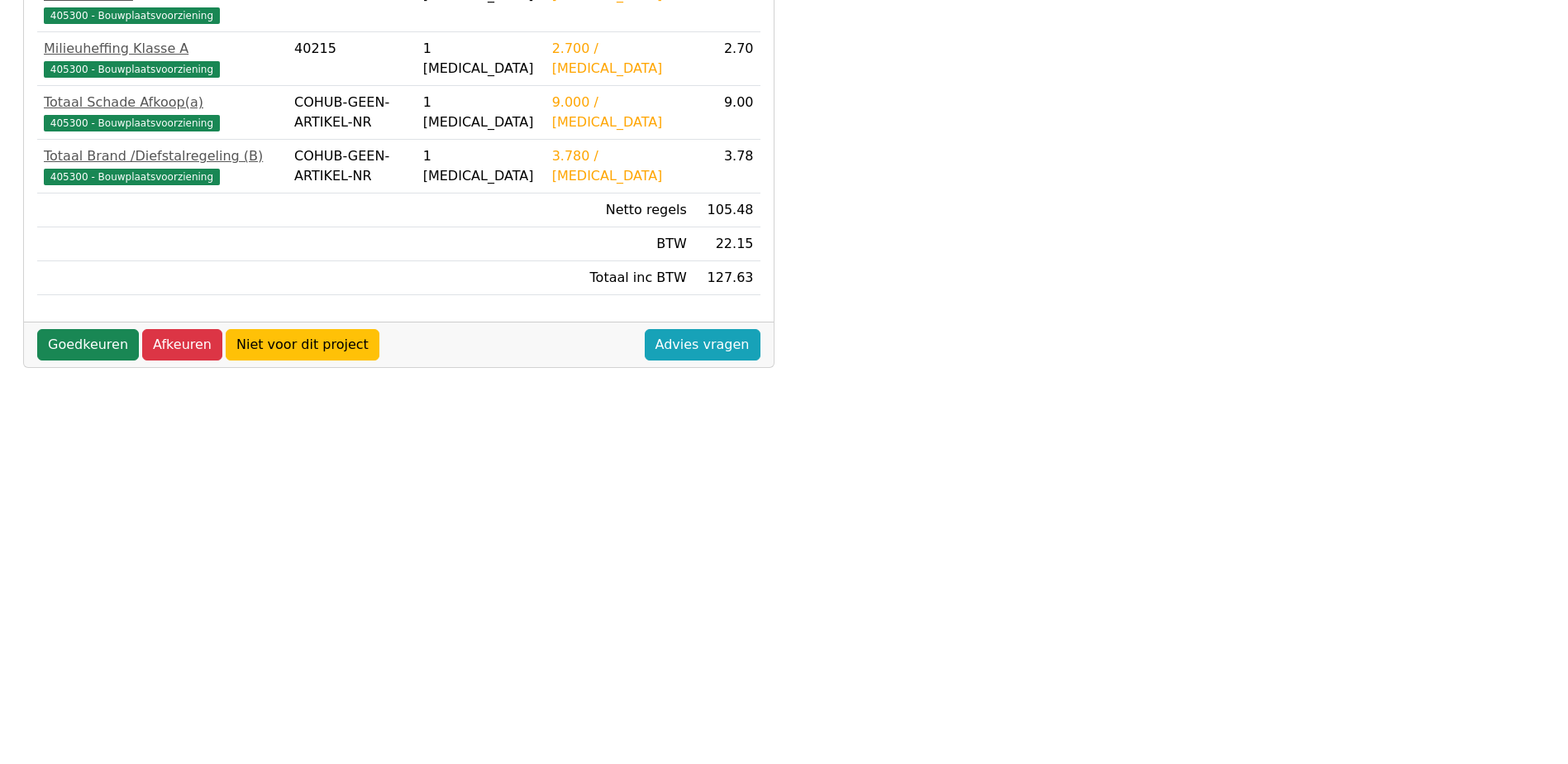
scroll to position [462, 0]
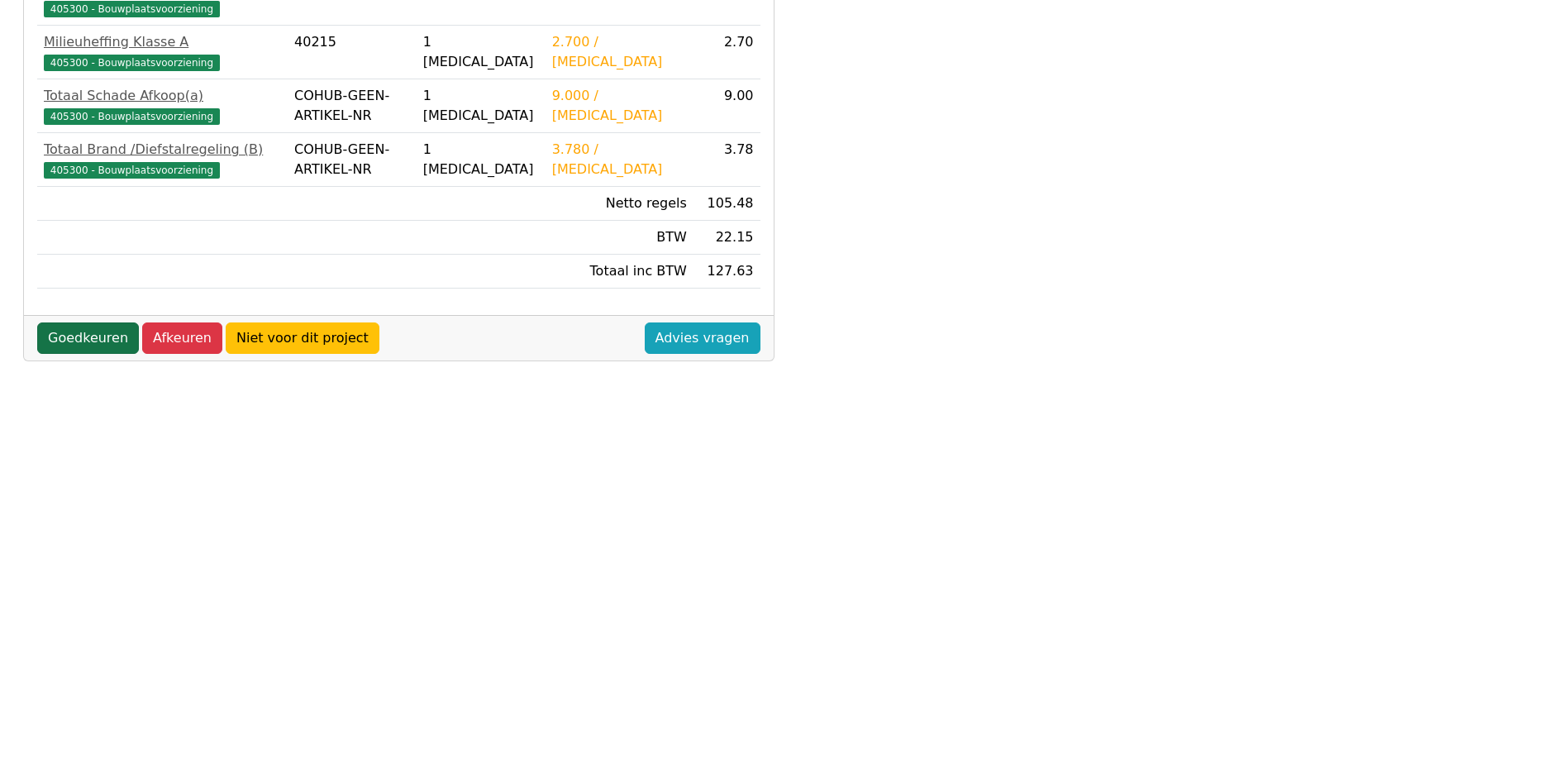
click at [62, 323] on link "Goedkeuren" at bounding box center [88, 338] width 101 height 31
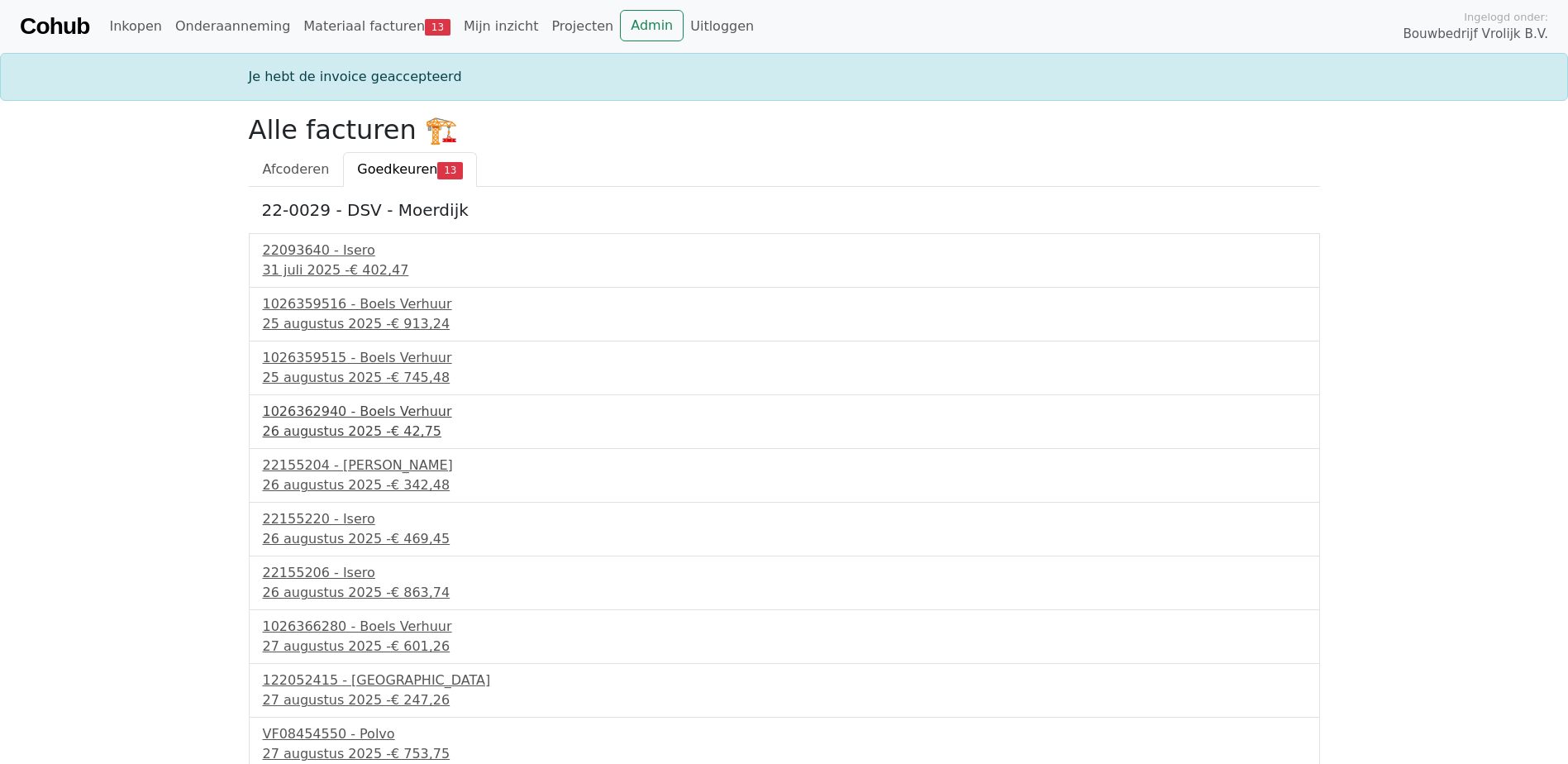
click at [343, 440] on div "26 augustus 2025 - € 42,75" at bounding box center [784, 431] width 1043 height 20
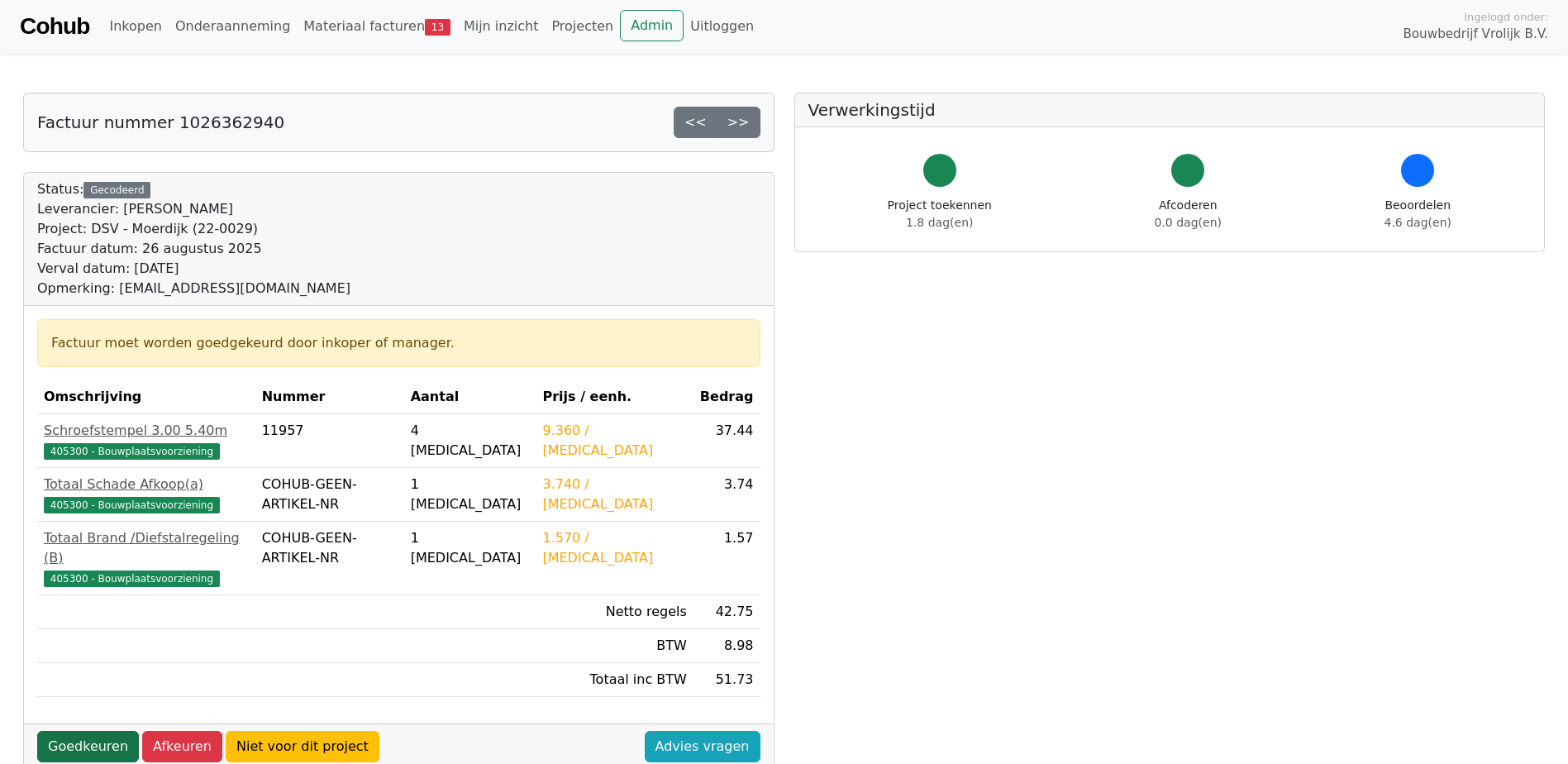
click at [108, 731] on link "Goedkeuren" at bounding box center [88, 746] width 101 height 31
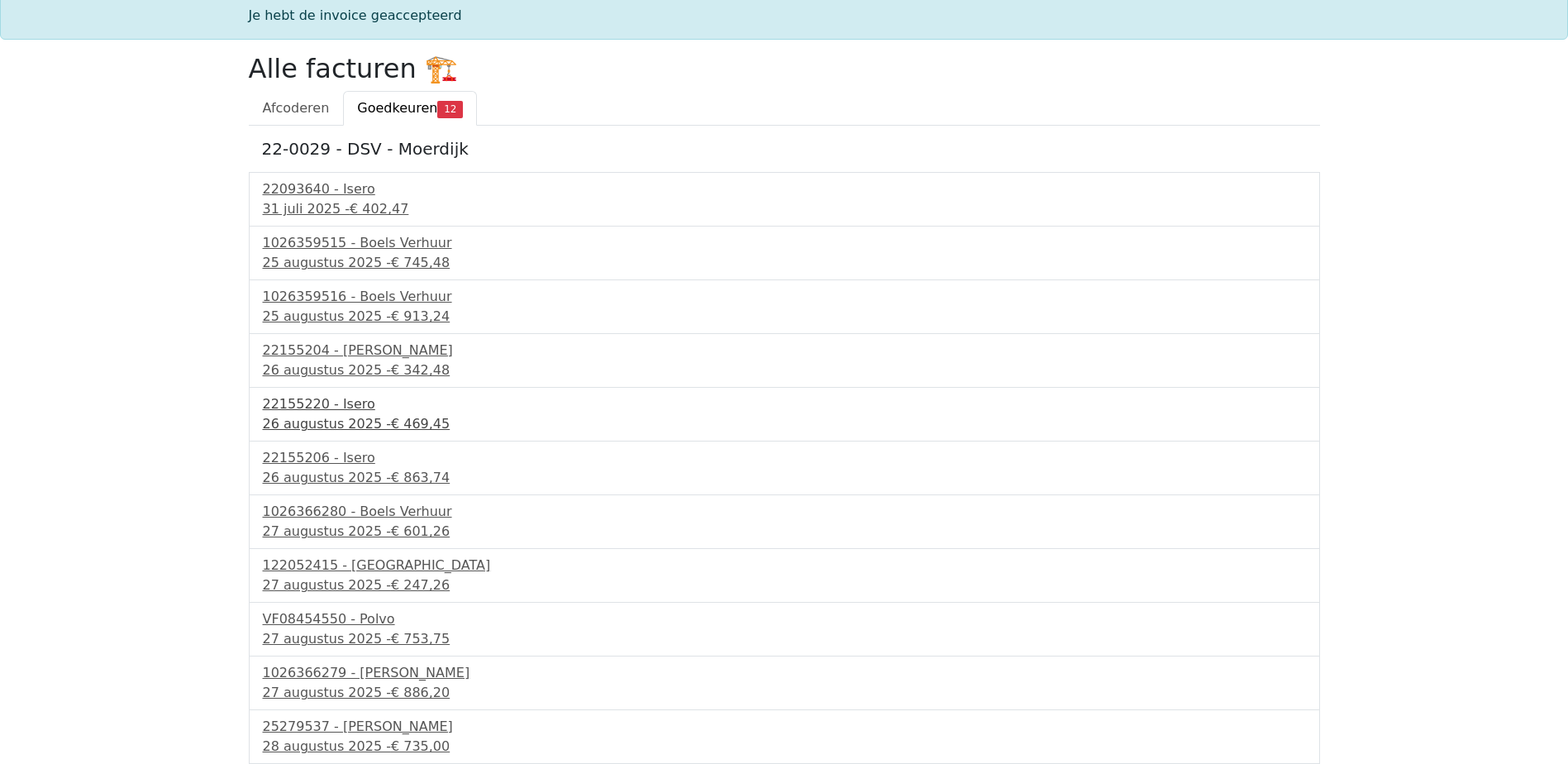
scroll to position [115, 0]
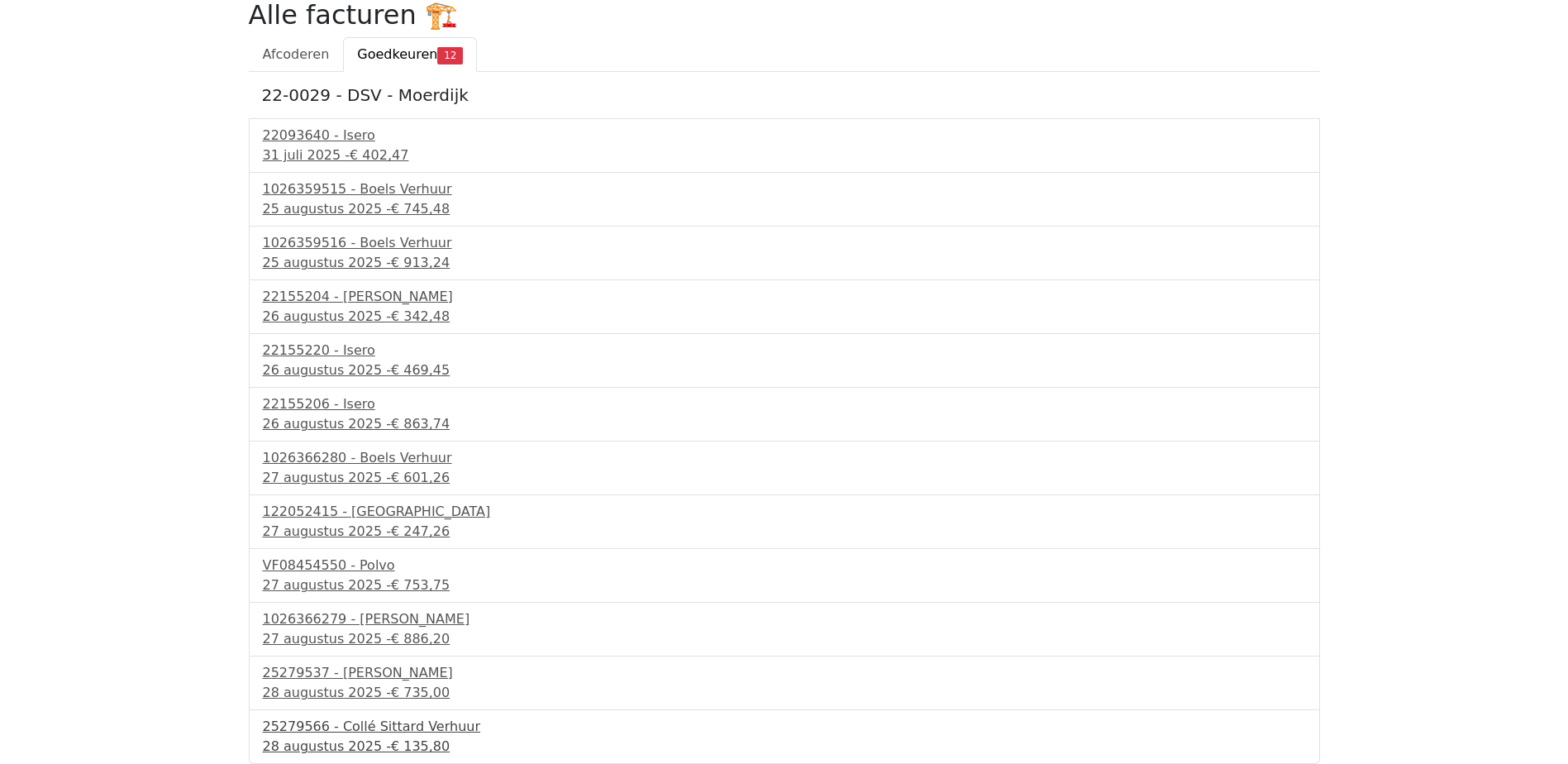
click at [339, 725] on div "25279566 - Collé Sittard Verhuur" at bounding box center [784, 726] width 1043 height 20
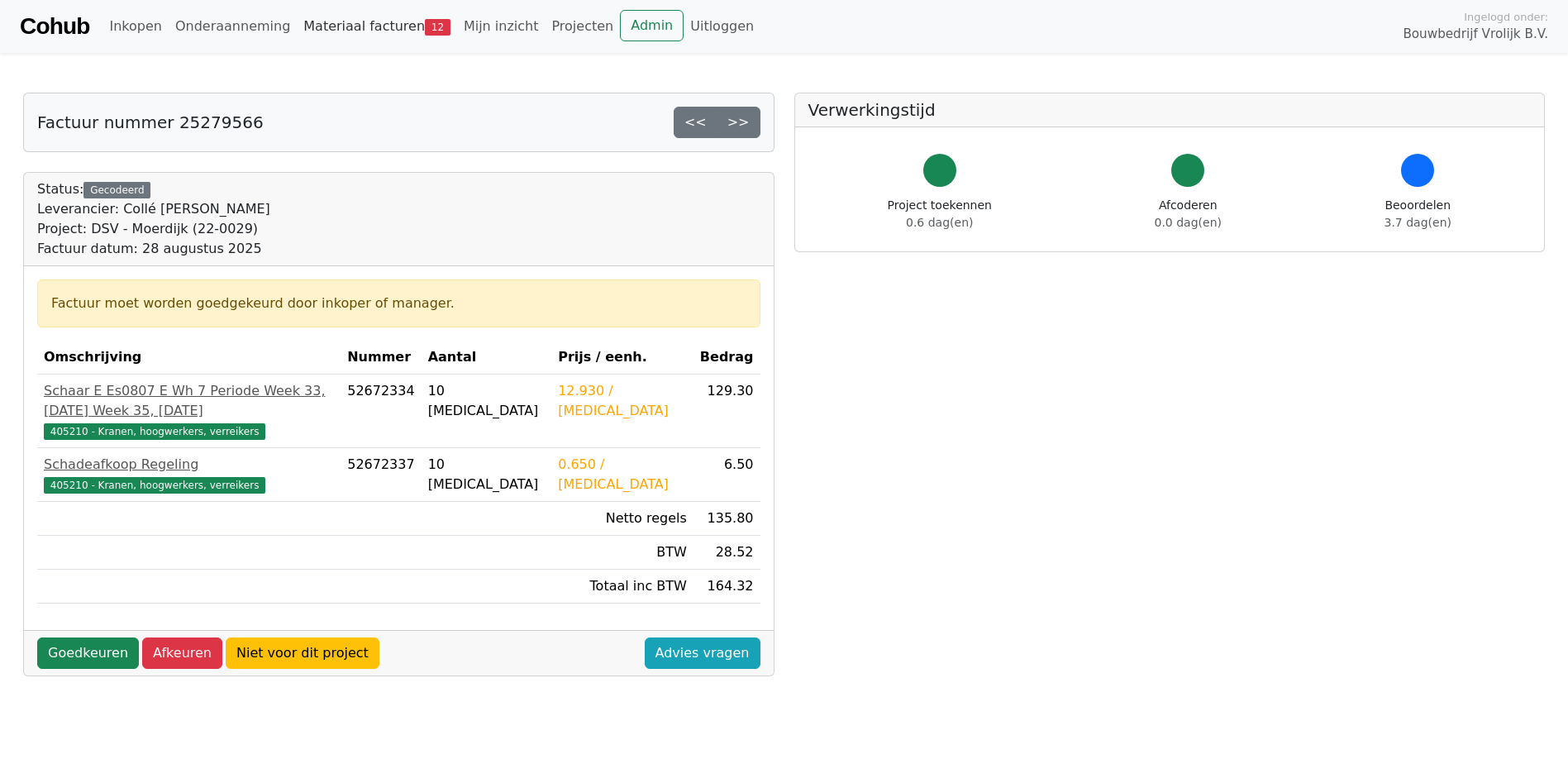
click at [351, 26] on link "Materiaal facturen 12" at bounding box center [376, 26] width 160 height 33
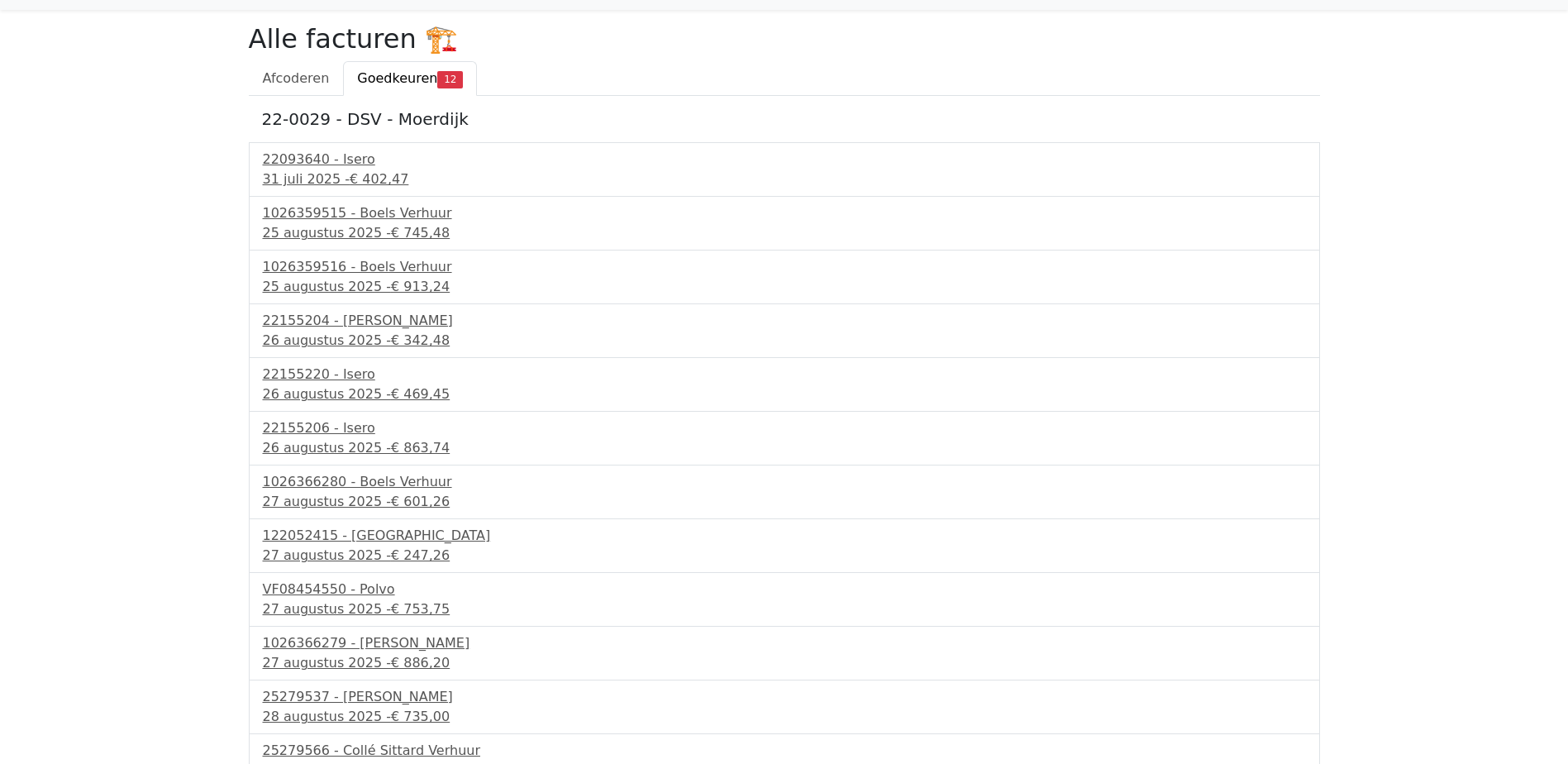
scroll to position [67, 0]
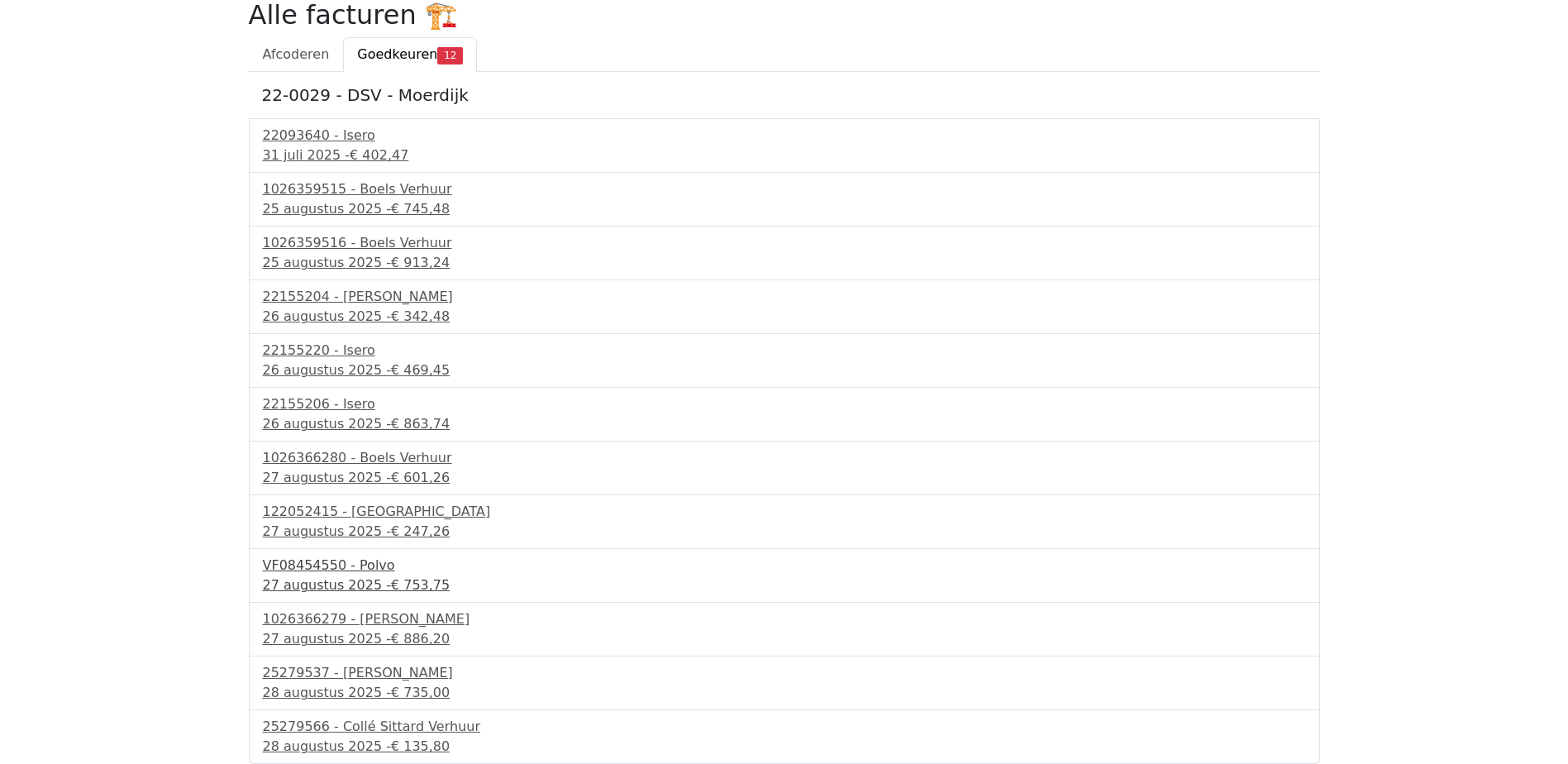
click at [350, 581] on div "27 augustus 2025 - € 753,75" at bounding box center [784, 585] width 1043 height 20
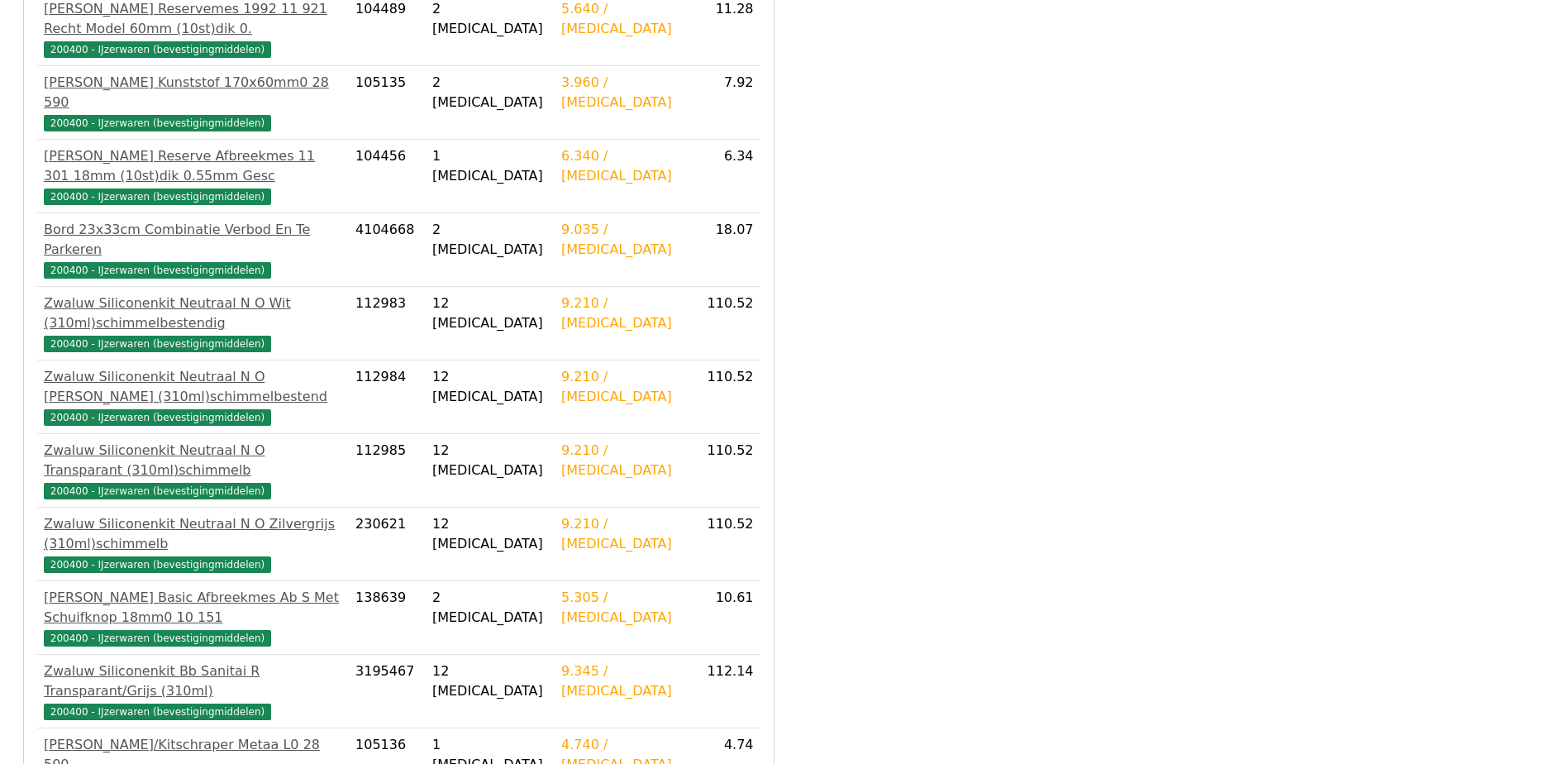
scroll to position [812, 0]
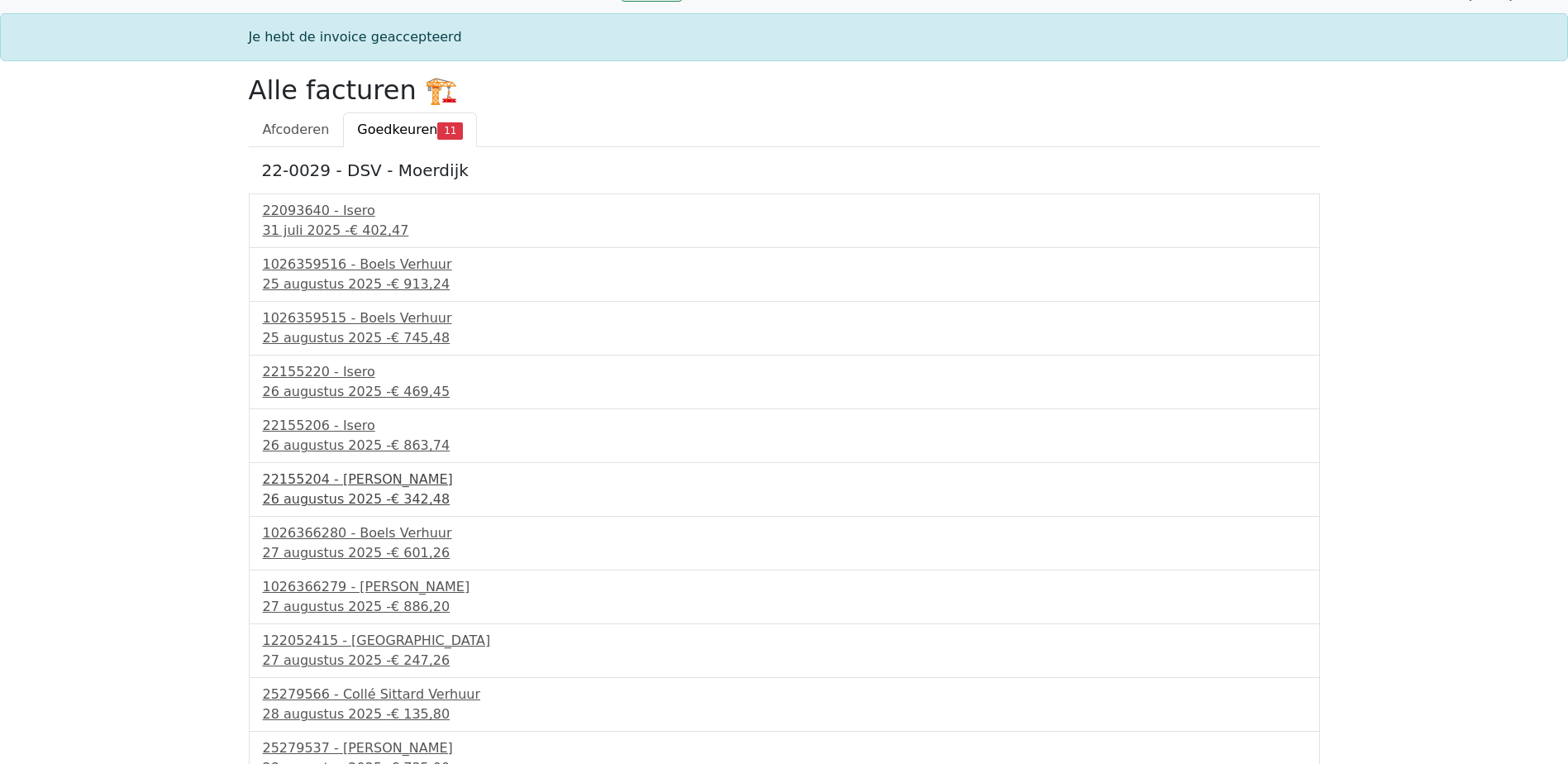
scroll to position [61, 0]
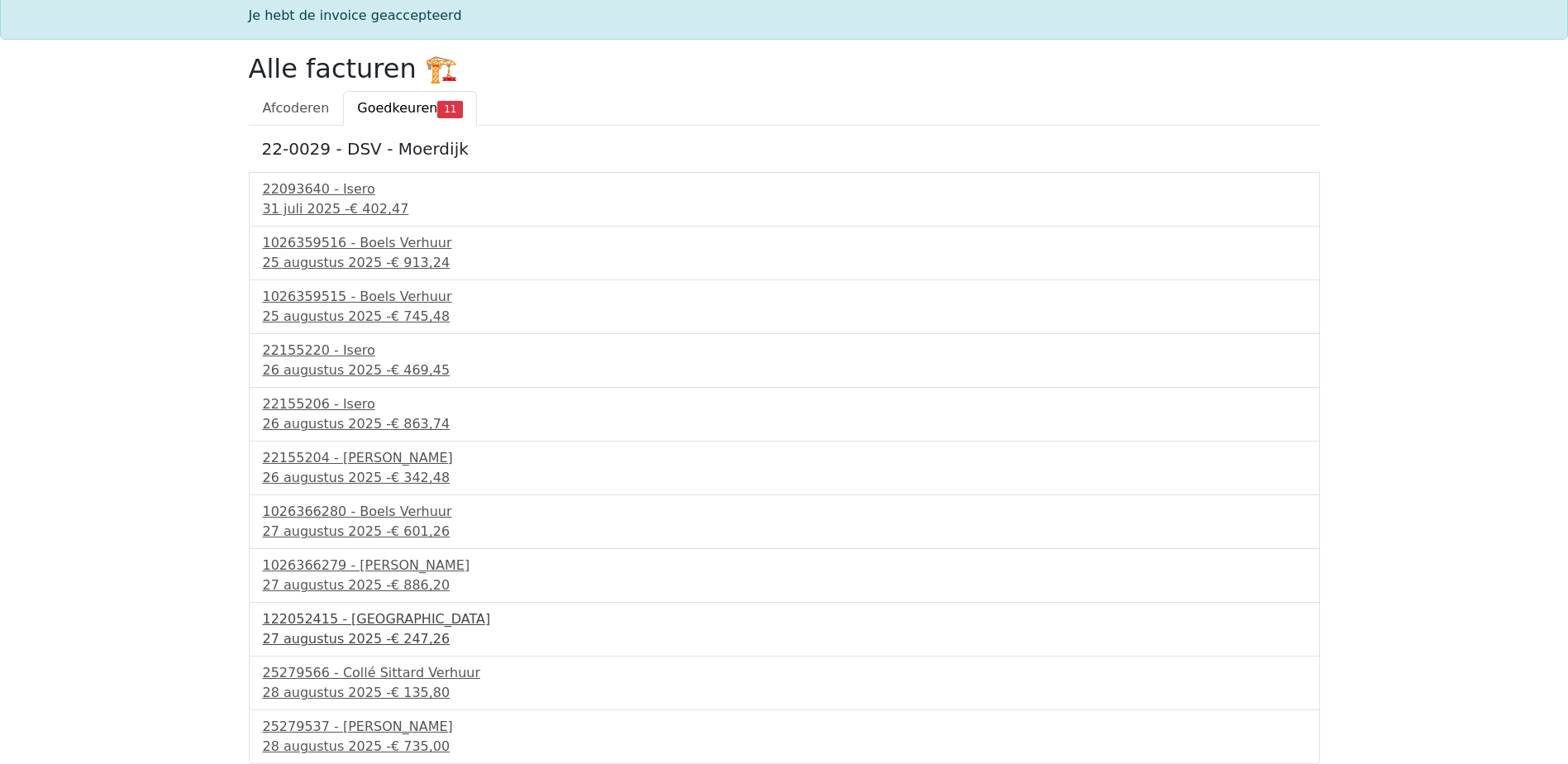
click at [372, 636] on div "27 augustus 2025 - € 247,26" at bounding box center [784, 638] width 1043 height 20
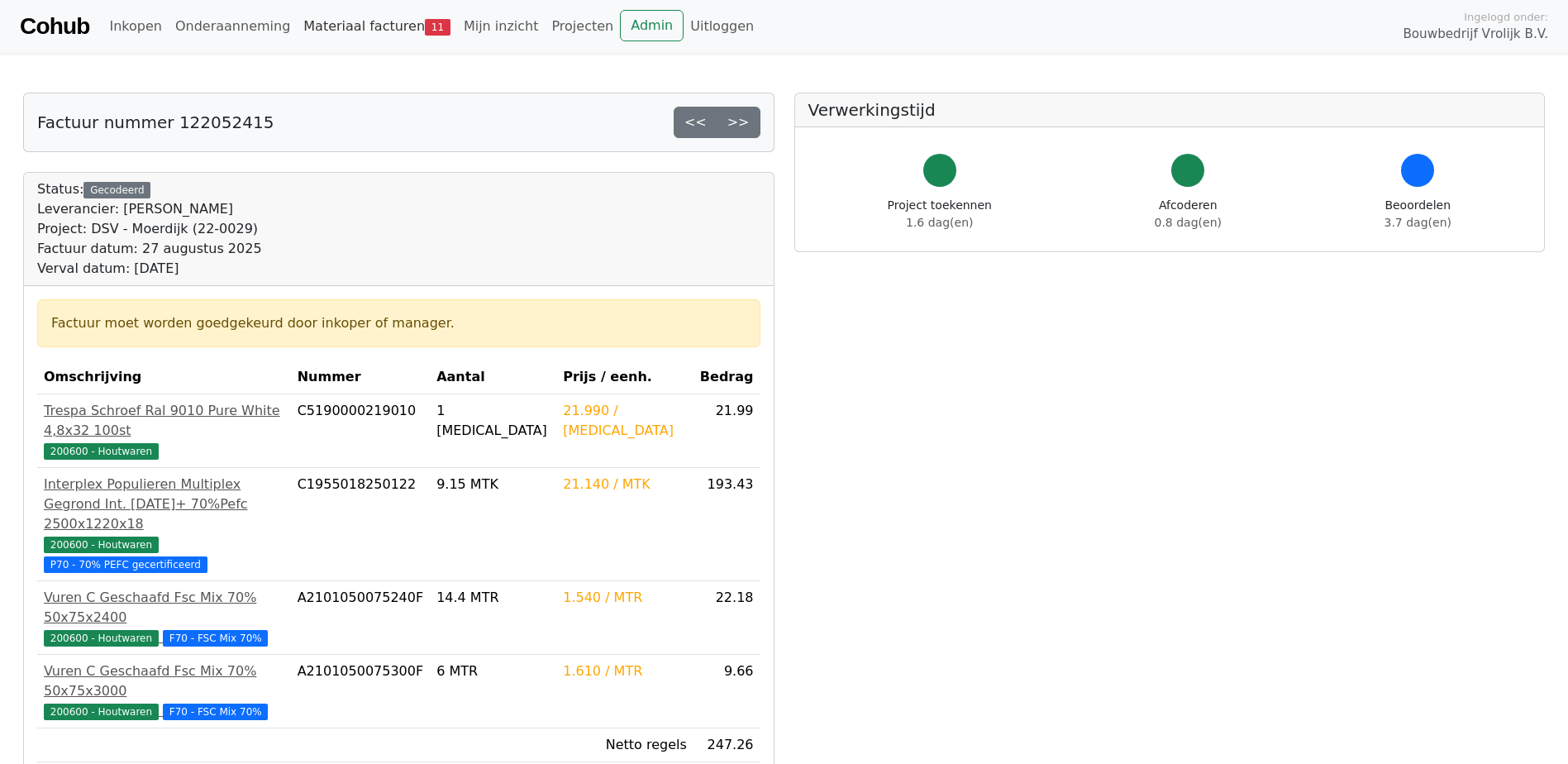
click at [347, 23] on link "Materiaal facturen 11" at bounding box center [376, 26] width 160 height 33
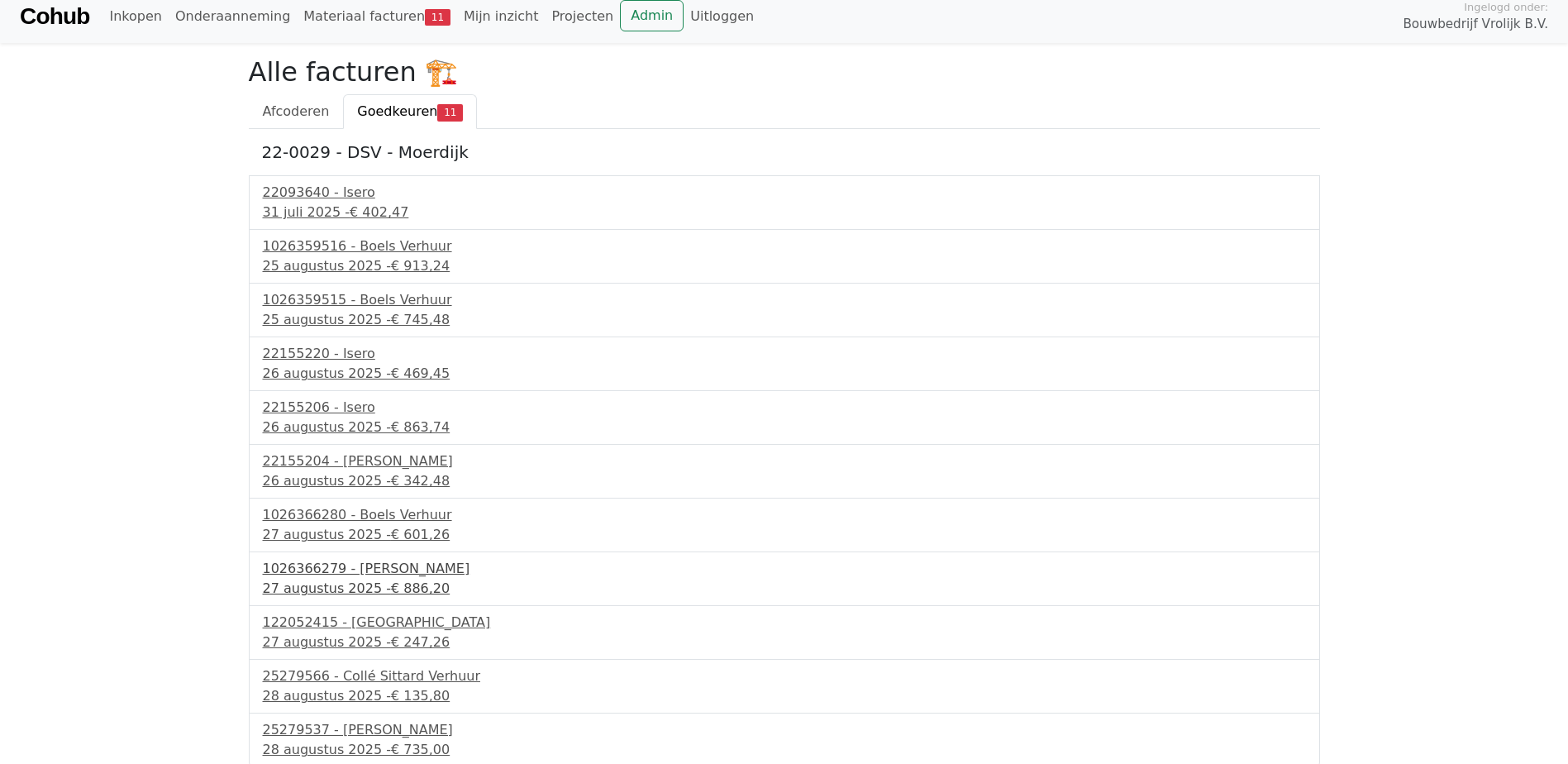
scroll to position [13, 0]
click at [367, 683] on div "28 augustus 2025 - € 135,80" at bounding box center [784, 693] width 1043 height 20
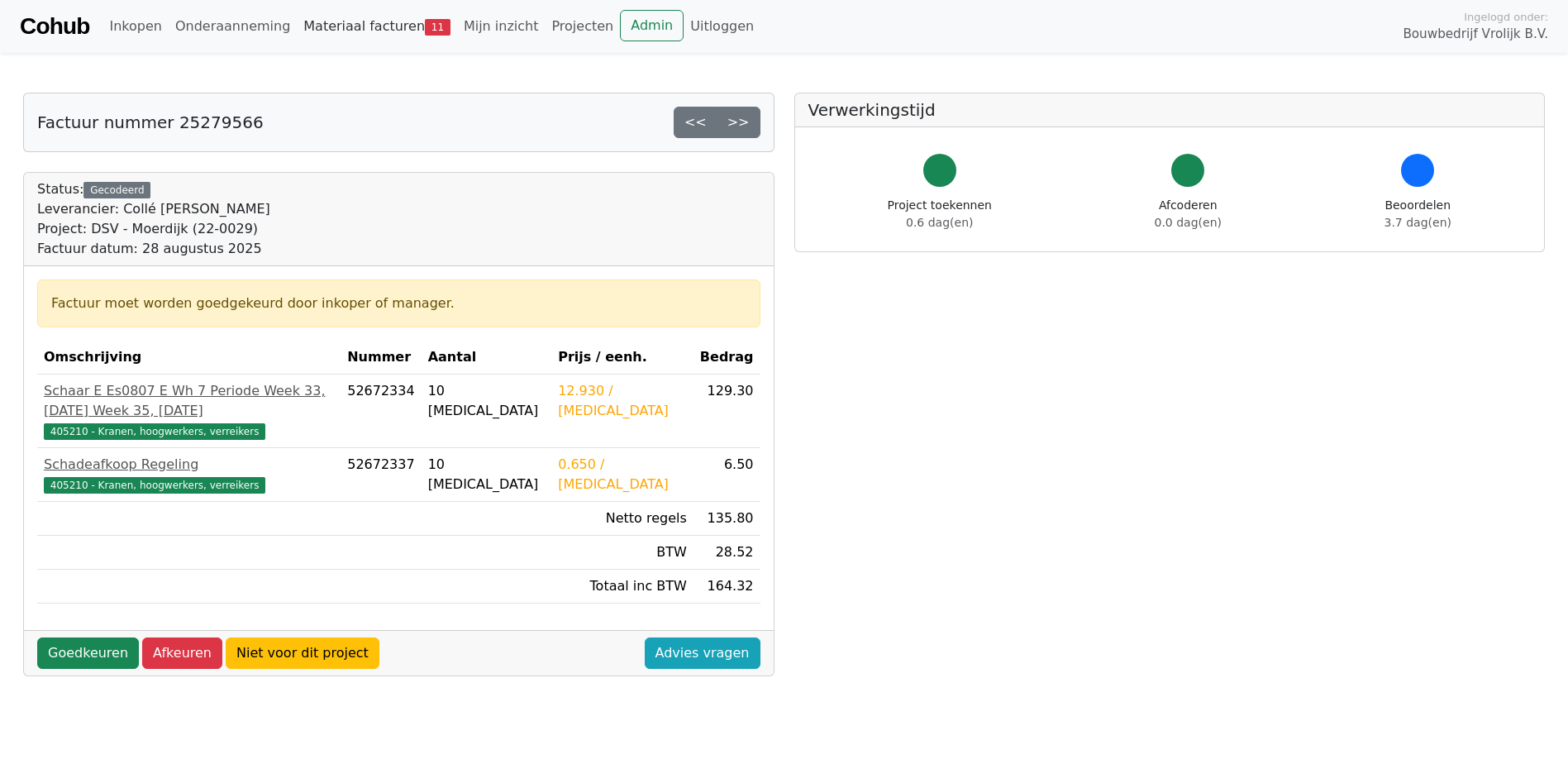
click at [365, 24] on link "Materiaal facturen 11" at bounding box center [376, 26] width 160 height 33
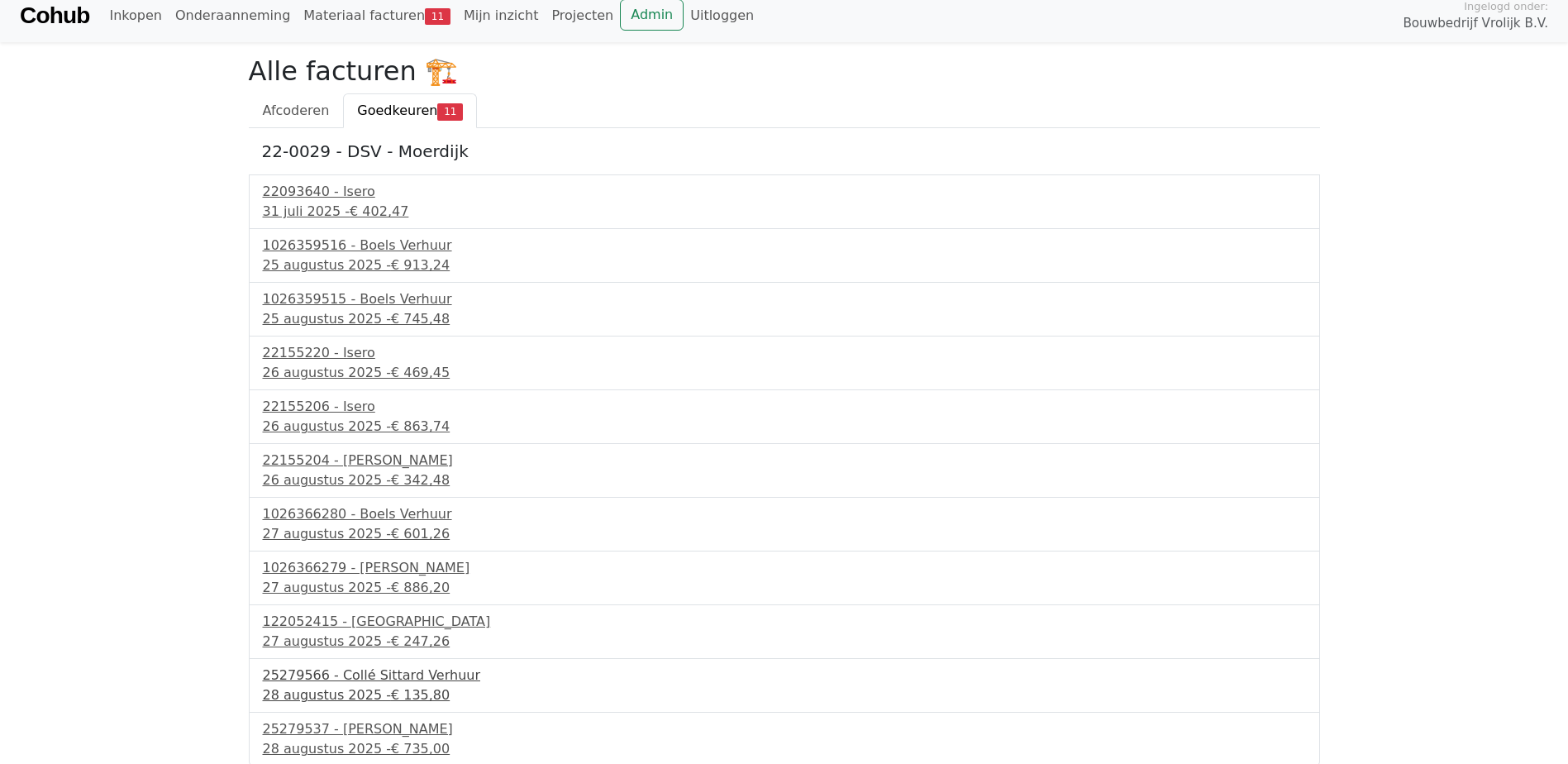
scroll to position [13, 0]
click at [391, 740] on span "€ 735,00" at bounding box center [420, 746] width 59 height 16
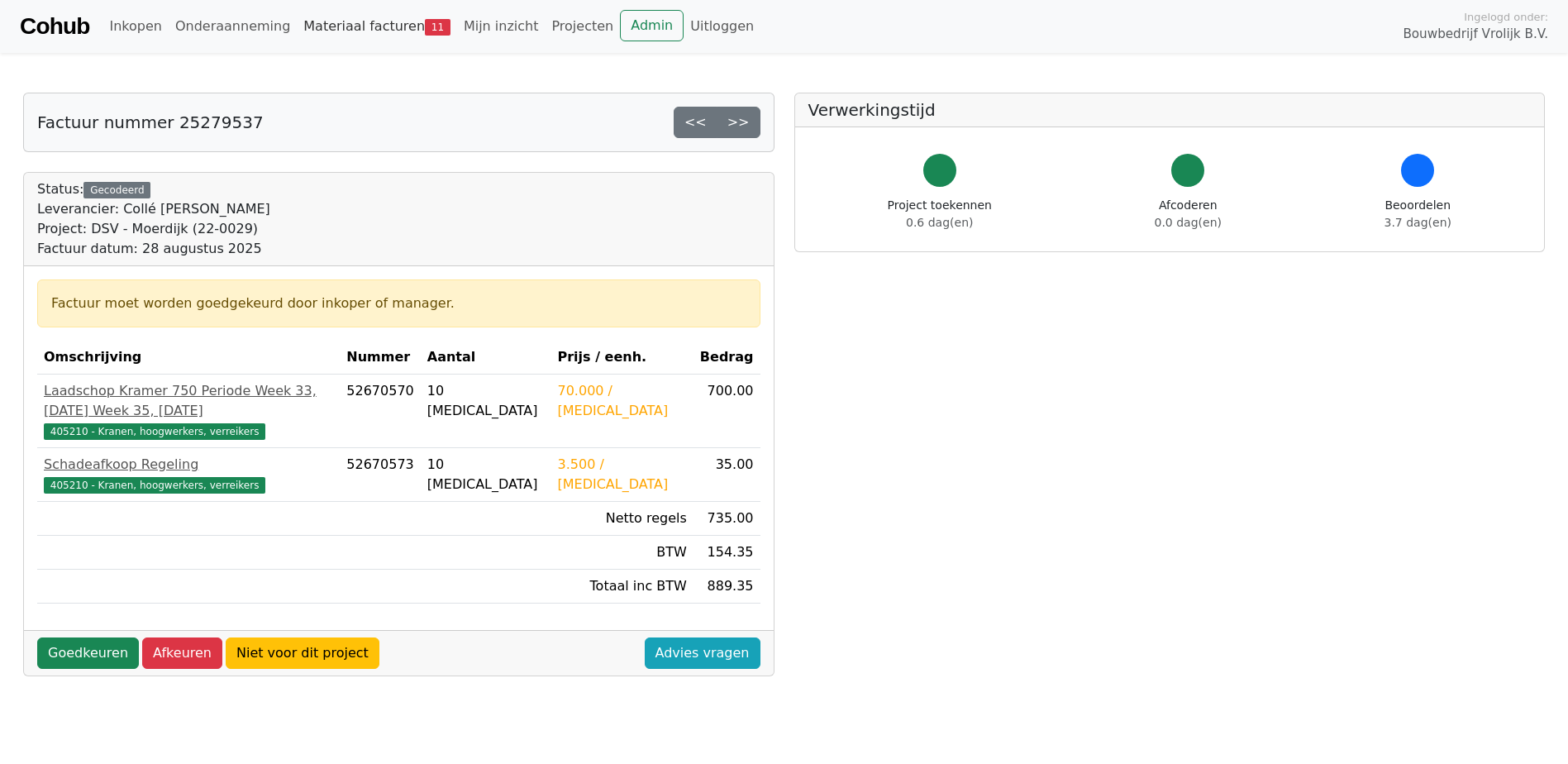
click at [344, 34] on link "Materiaal facturen 11" at bounding box center [376, 26] width 160 height 33
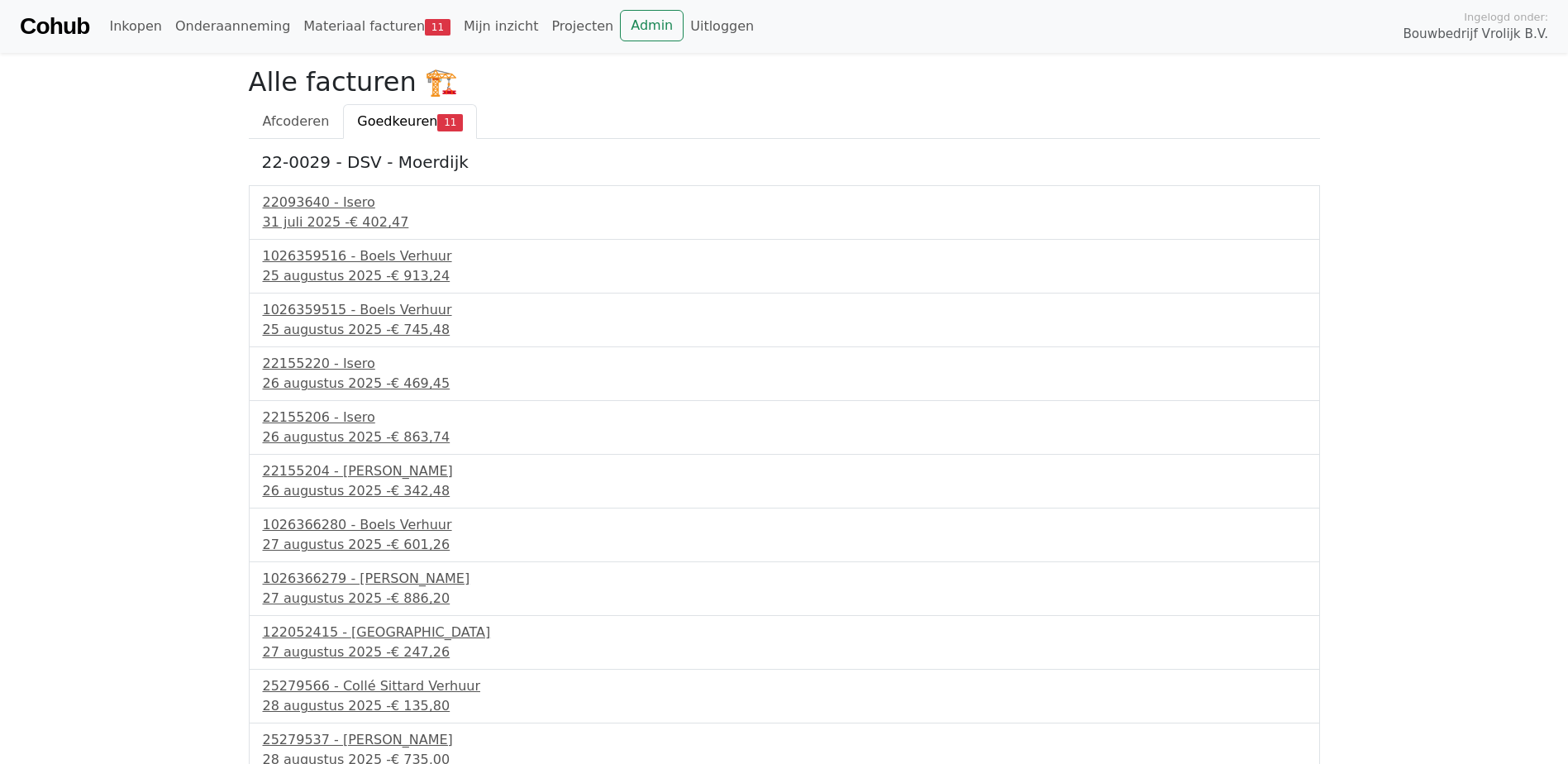
scroll to position [13, 0]
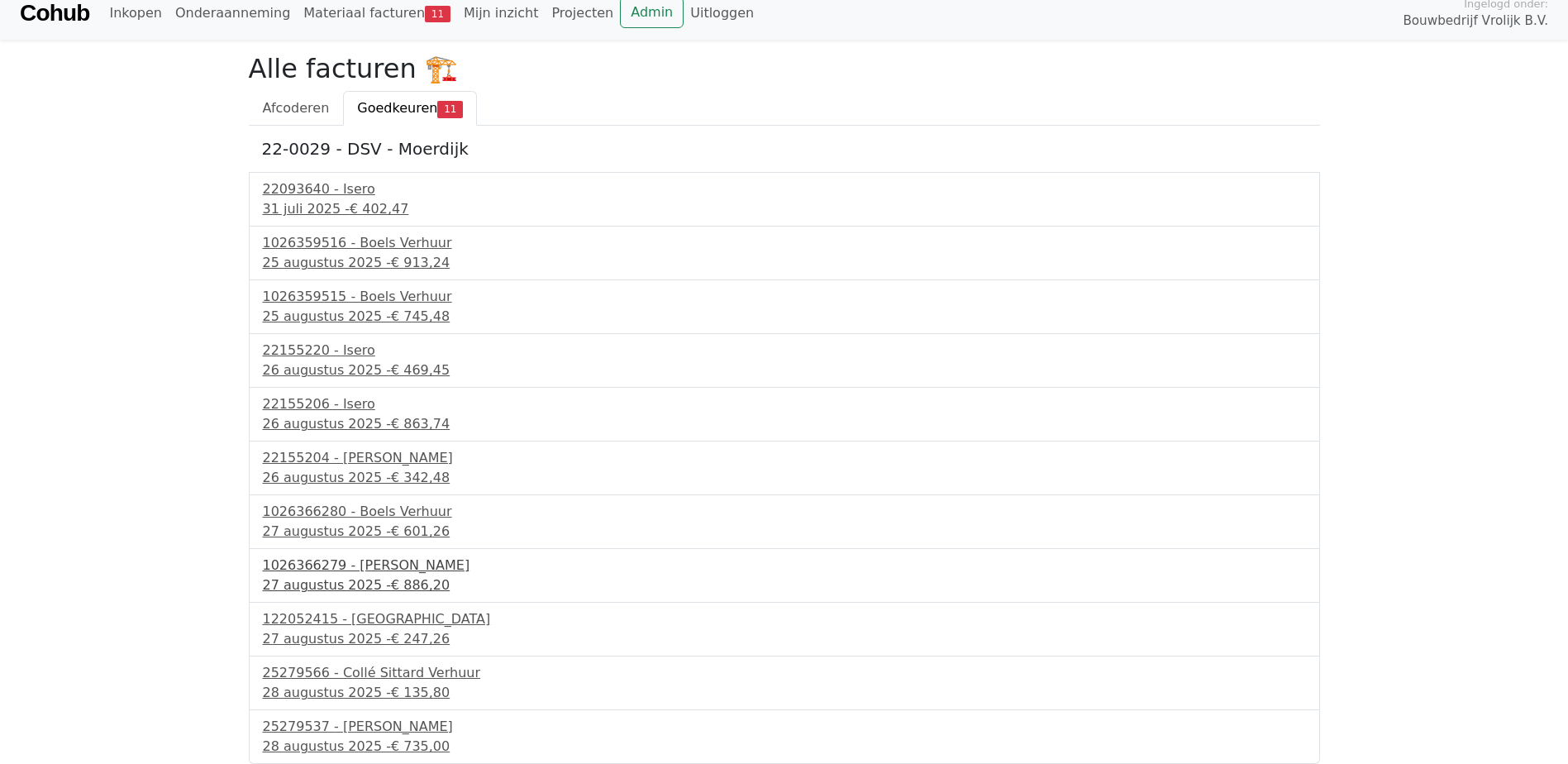
click at [366, 587] on div "27 augustus 2025 - € 886,20" at bounding box center [784, 585] width 1043 height 20
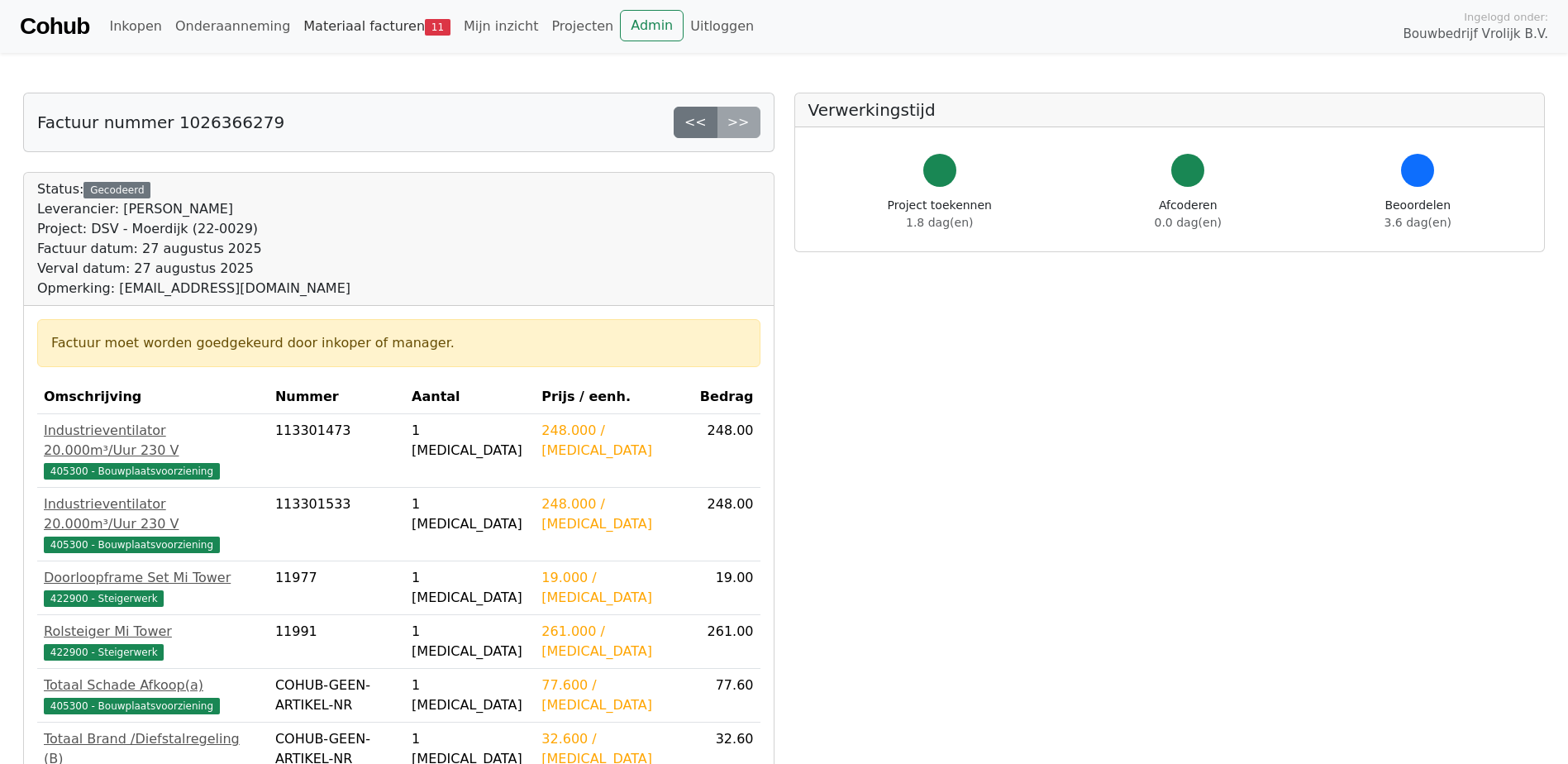
click at [349, 37] on link "Materiaal facturen 11" at bounding box center [376, 26] width 160 height 33
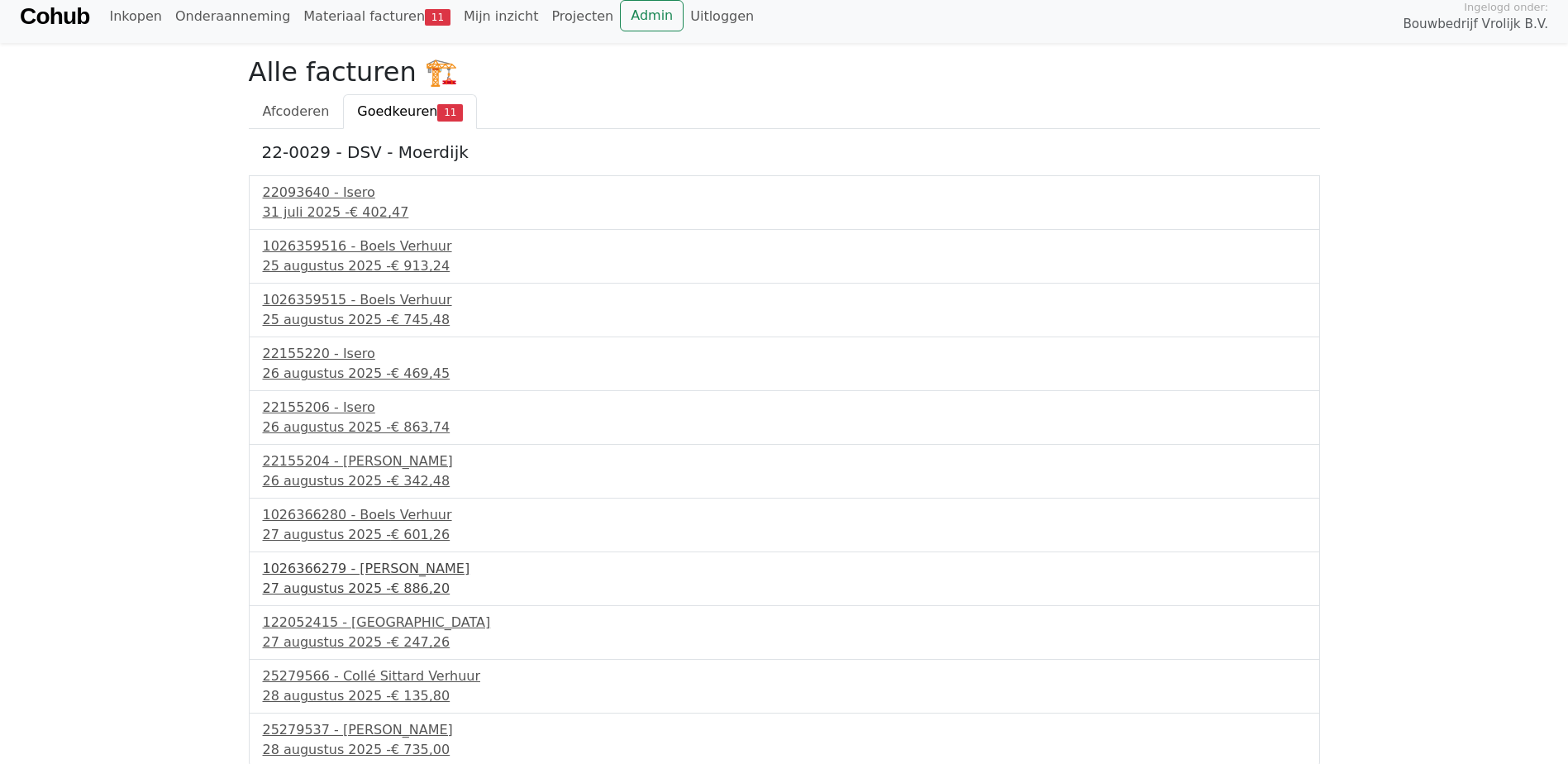
scroll to position [13, 0]
click at [359, 512] on div "1026366280 - Boels Verhuur" at bounding box center [784, 512] width 1043 height 20
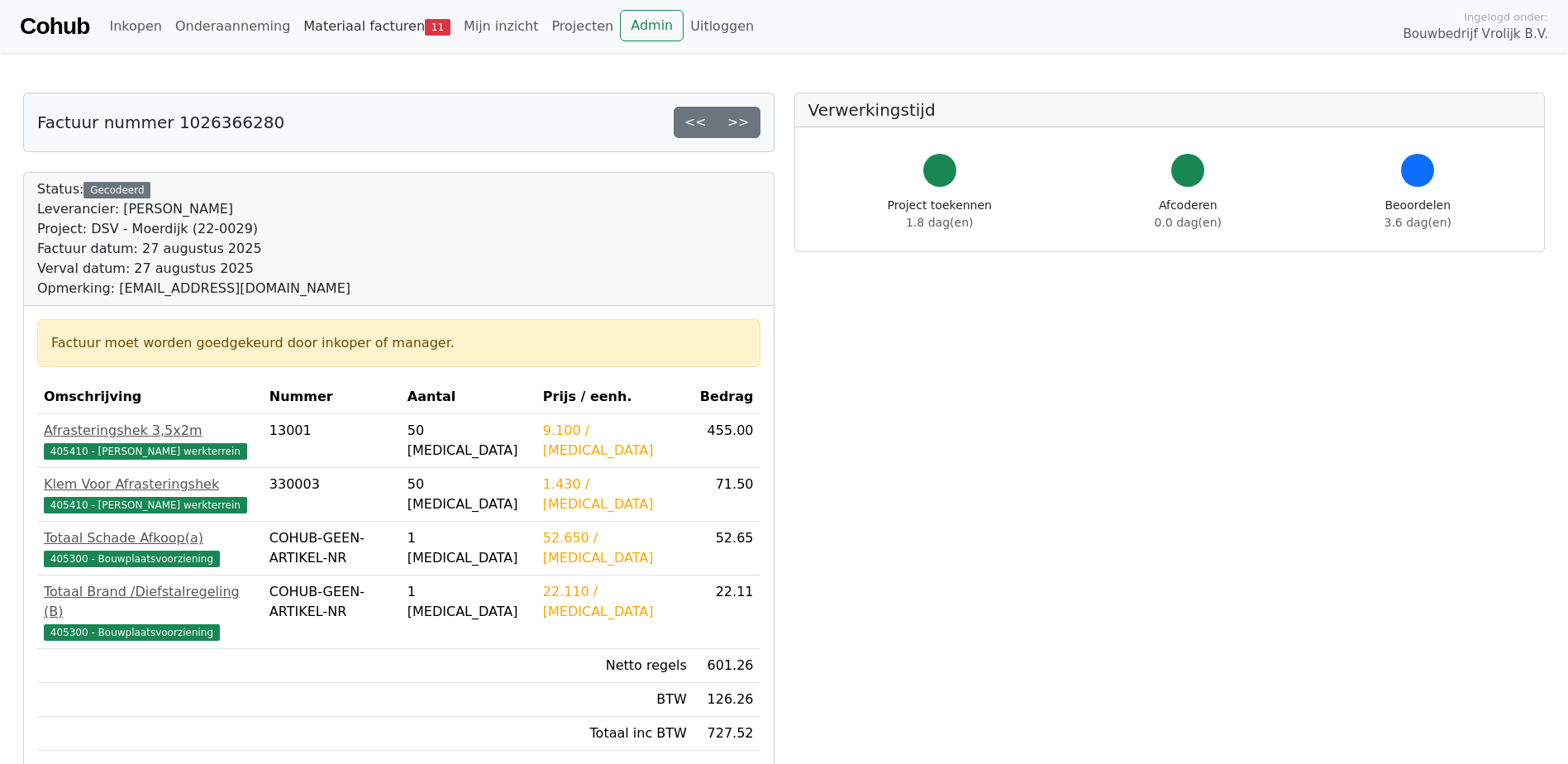
click at [358, 33] on link "Materiaal facturen 11" at bounding box center [376, 26] width 160 height 33
